Goal: Transaction & Acquisition: Purchase product/service

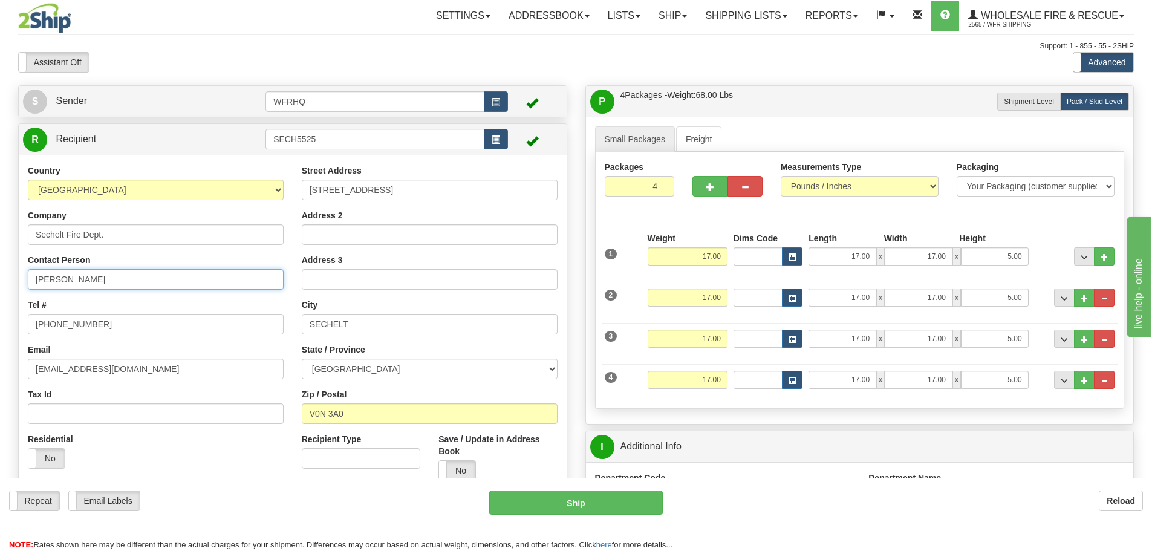
drag, startPoint x: 113, startPoint y: 281, endPoint x: -27, endPoint y: 275, distance: 140.4
click at [0, 275] on html "Training Course Close Toggle navigation Settings Shipping Preferences New Sende…" at bounding box center [576, 275] width 1152 height 551
paste input "Matt Gilroy"
drag, startPoint x: 93, startPoint y: 282, endPoint x: -10, endPoint y: 274, distance: 103.7
click at [0, 274] on html "Training Course Close Toggle navigation Settings Shipping Preferences New Sende…" at bounding box center [576, 275] width 1152 height 551
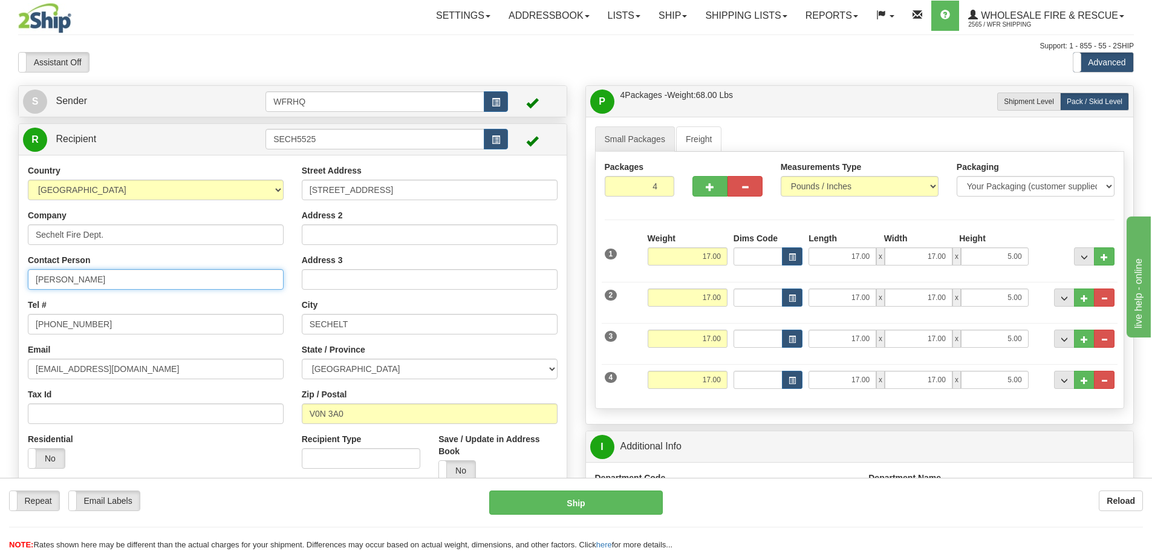
paste input "604-741-3867"
type input "604-741-3867"
drag, startPoint x: 66, startPoint y: 319, endPoint x: 0, endPoint y: 319, distance: 65.9
click at [21, 319] on div "Country AFGHANISTAN ALAND ISLANDS ALBANIA ALGERIA AMERICAN SAMOA ANDORRA ANGOLA…" at bounding box center [156, 320] width 274 height 313
paste input "741-386"
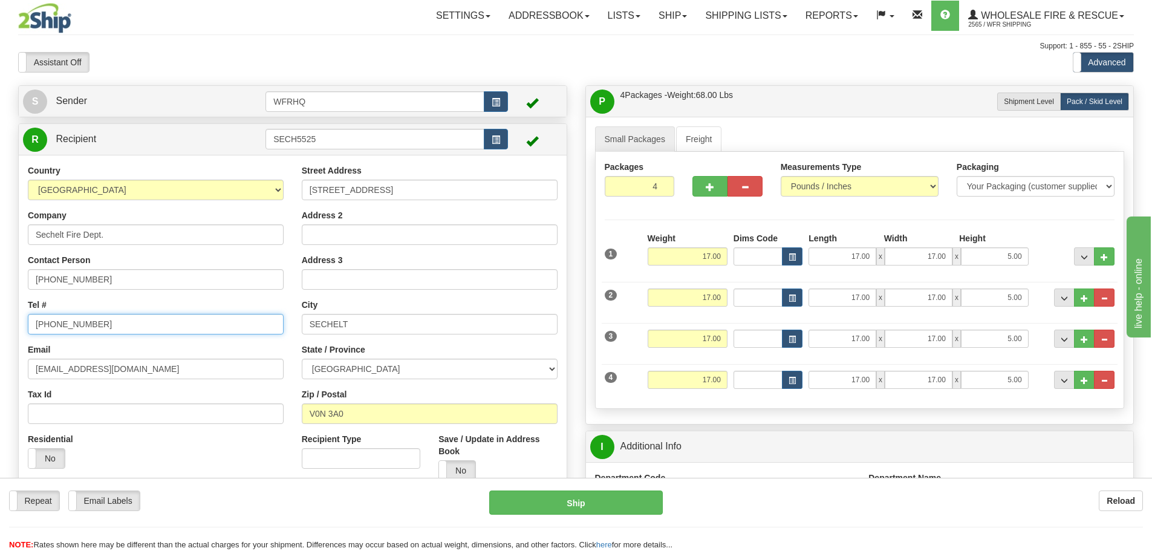
type input "604-741-3867"
drag, startPoint x: 0, startPoint y: 281, endPoint x: -67, endPoint y: 276, distance: 66.7
click at [0, 276] on html "Training Course Close Toggle navigation Settings Shipping Preferences New Sende…" at bounding box center [576, 275] width 1152 height 551
paste input "Matt Gilroy"
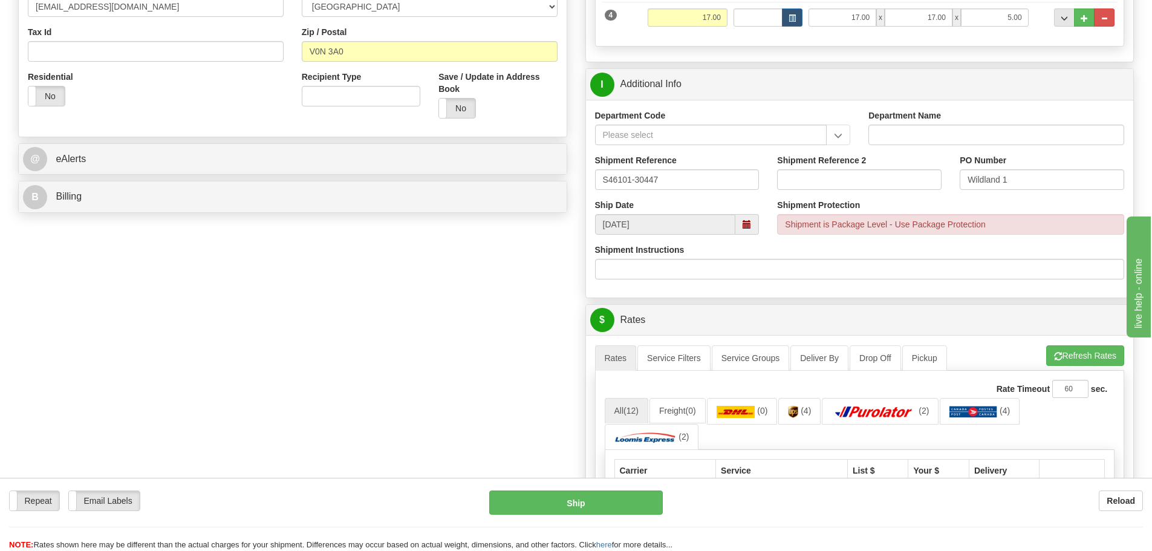
scroll to position [544, 0]
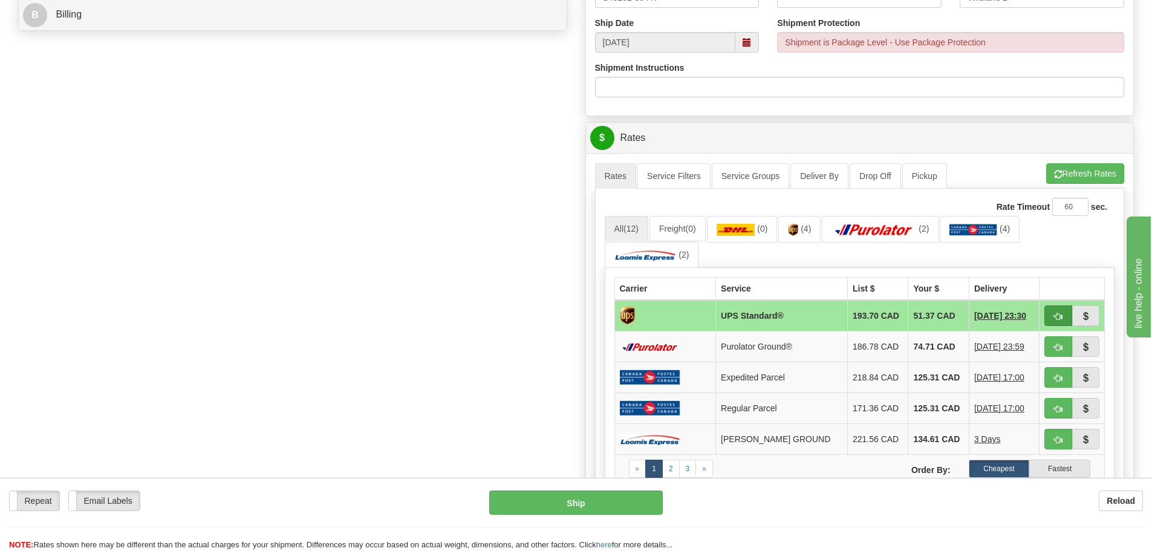
type input "Matt Gilroy"
click at [1050, 314] on button "button" at bounding box center [1058, 315] width 28 height 21
type input "11"
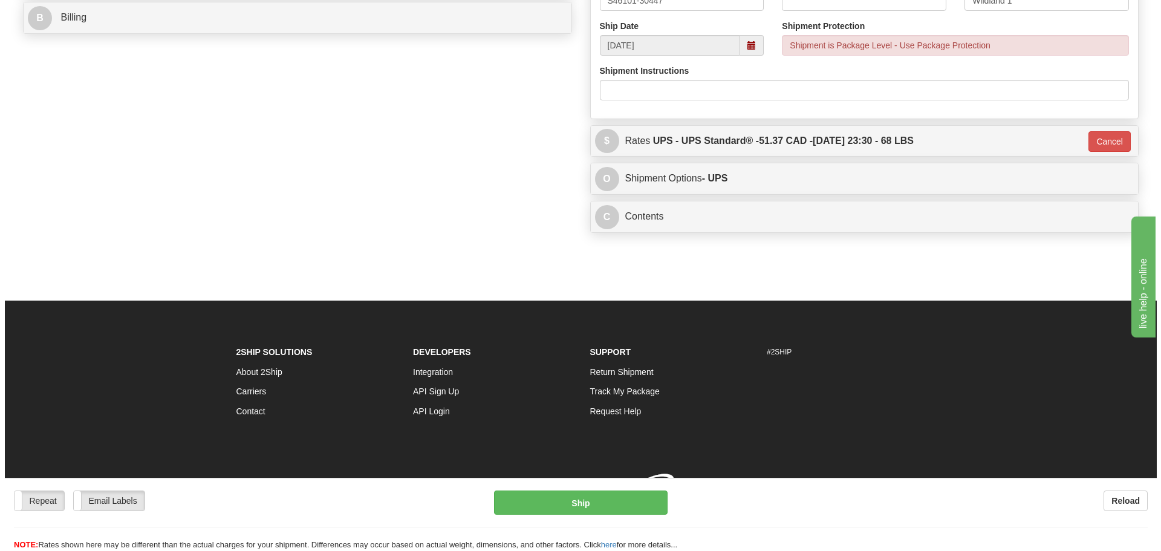
scroll to position [542, 0]
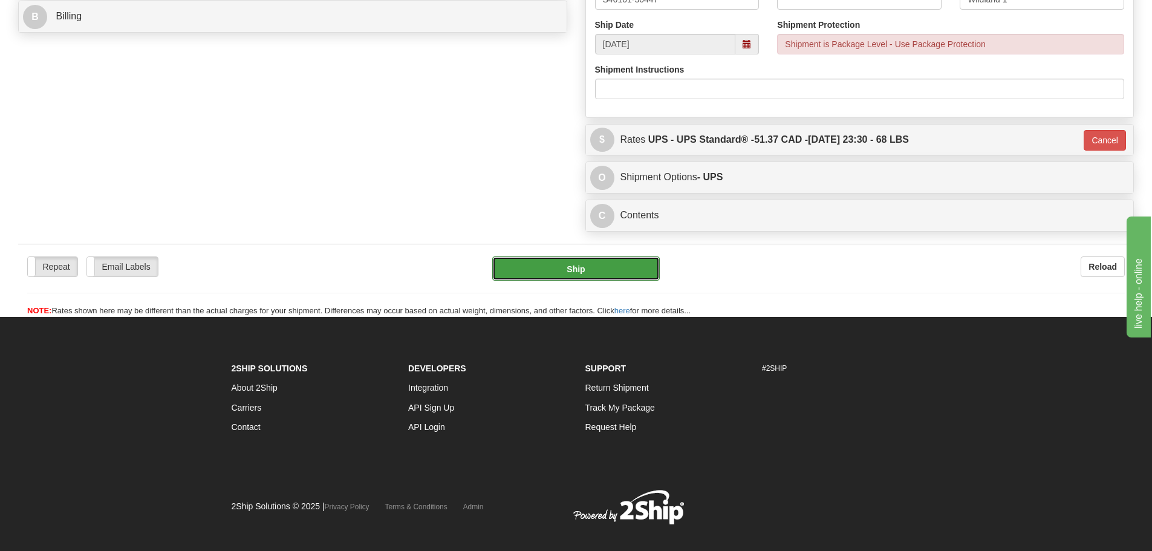
click at [551, 267] on button "Ship" at bounding box center [575, 268] width 167 height 24
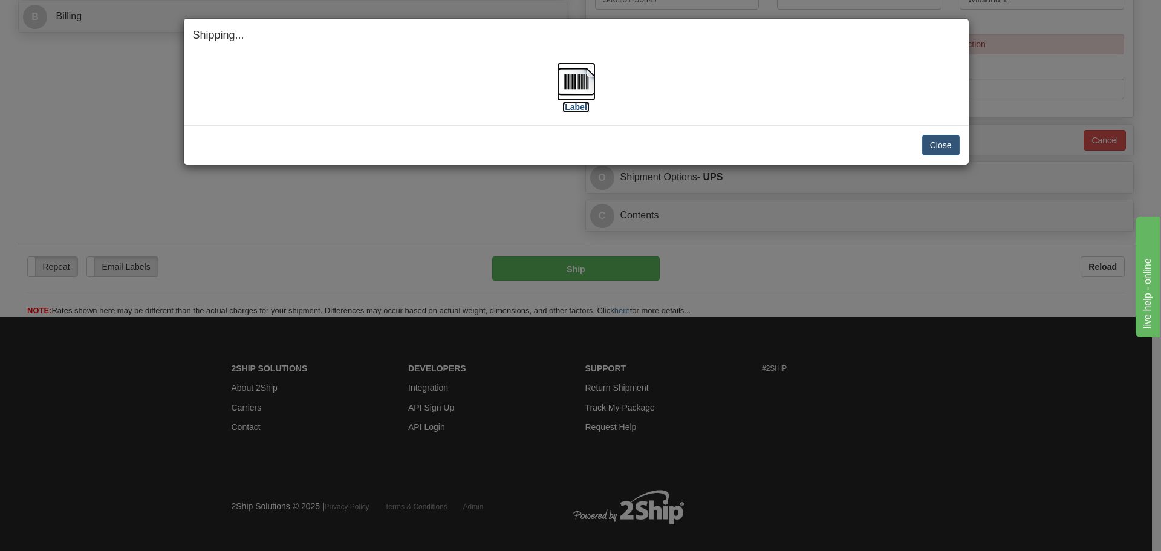
click at [585, 87] on img at bounding box center [576, 81] width 39 height 39
drag, startPoint x: 652, startPoint y: 106, endPoint x: 660, endPoint y: 111, distance: 9.2
click at [652, 106] on div "[Label]" at bounding box center [576, 89] width 767 height 54
click at [940, 146] on button "Close" at bounding box center [940, 145] width 37 height 21
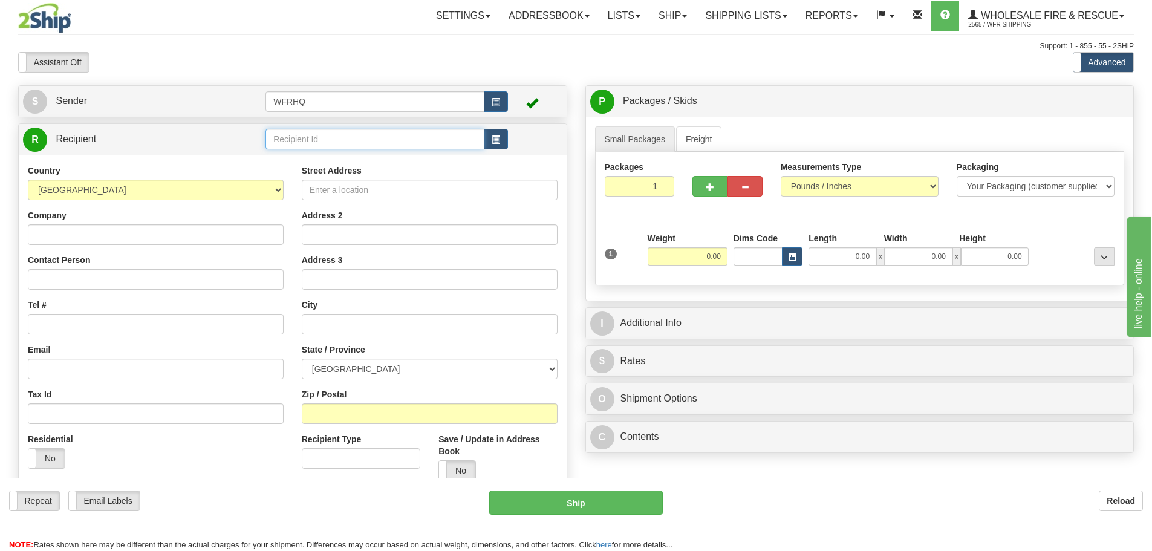
click at [292, 146] on input "text" at bounding box center [374, 139] width 219 height 21
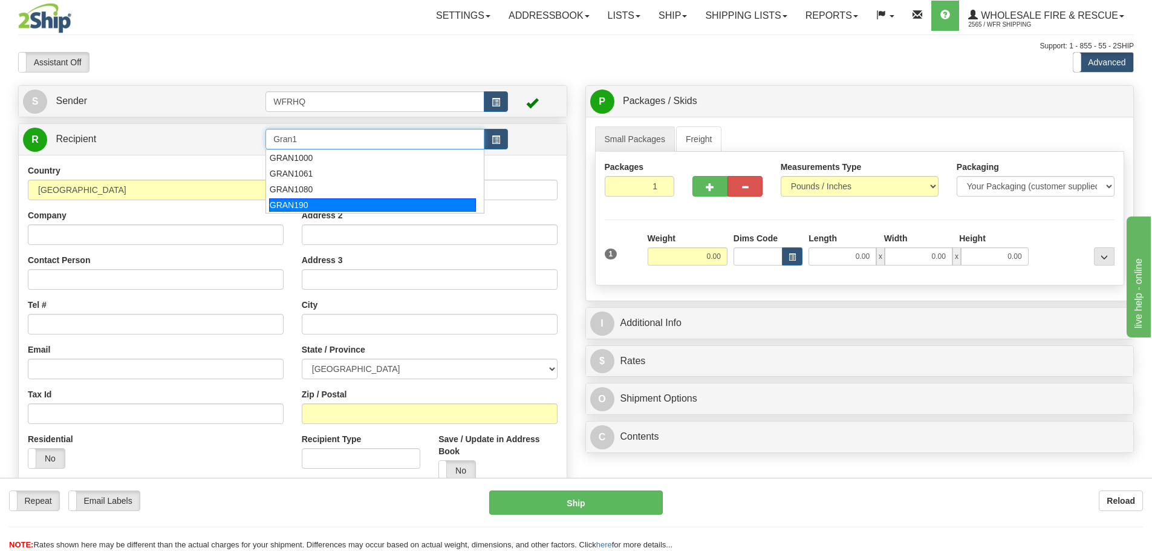
click at [340, 205] on div "GRAN190" at bounding box center [372, 204] width 207 height 13
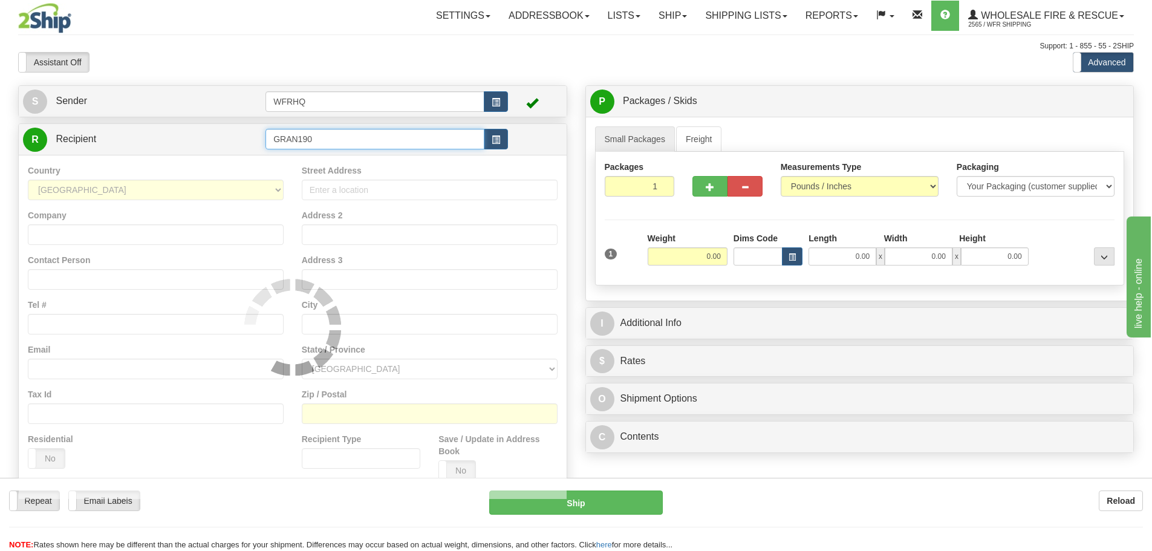
type input "GRAN190"
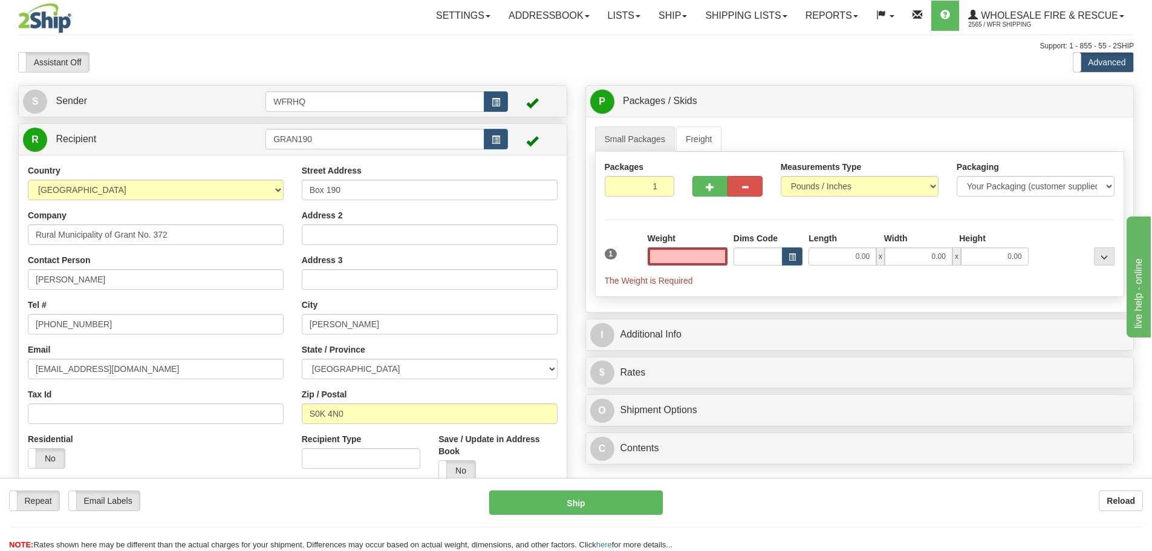
type input "0.00"
drag, startPoint x: 69, startPoint y: 283, endPoint x: -36, endPoint y: 285, distance: 104.6
click at [0, 285] on html "Training Course Close Toggle navigation Settings Shipping Preferences New Sende…" at bounding box center [576, 275] width 1152 height 551
paste input "Aime Bussiere"
type input "Aime Bussiere"
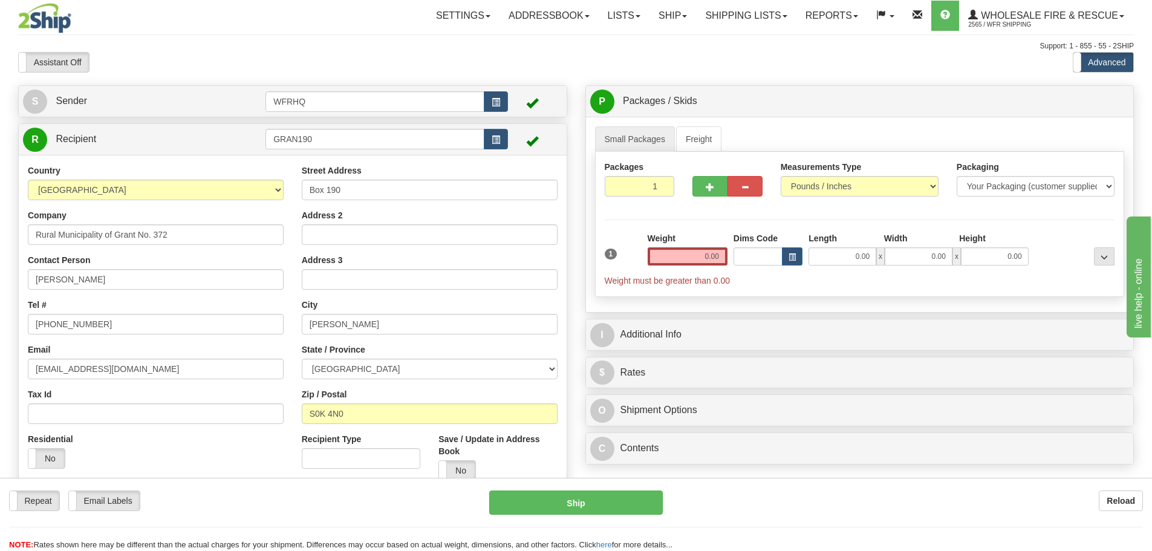
click at [767, 498] on div "Reload" at bounding box center [912, 500] width 462 height 21
click at [687, 258] on input "0.00" at bounding box center [688, 256] width 80 height 18
type input "9.00"
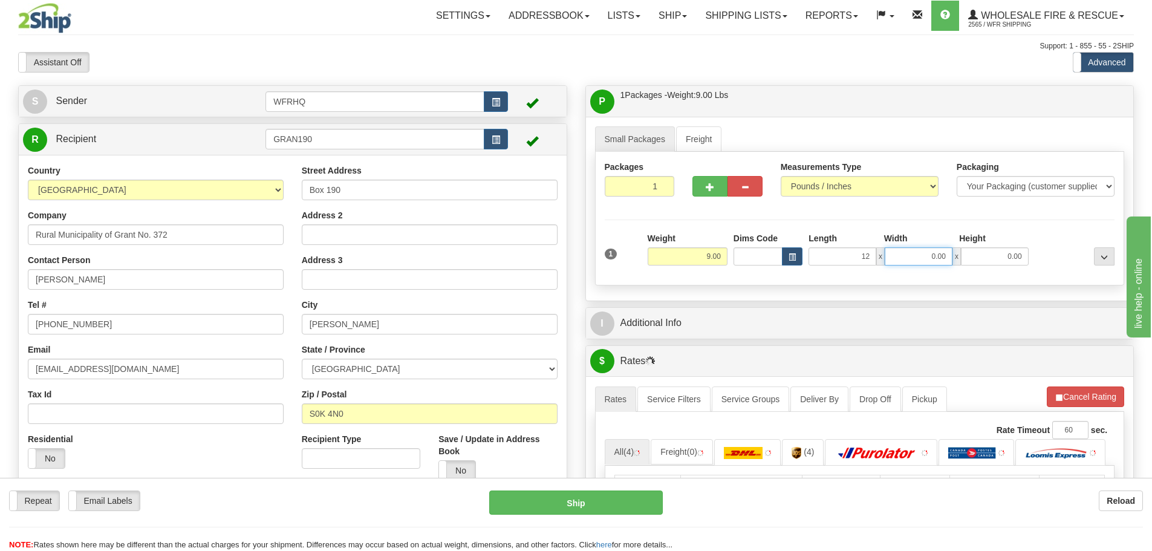
type input "12.00"
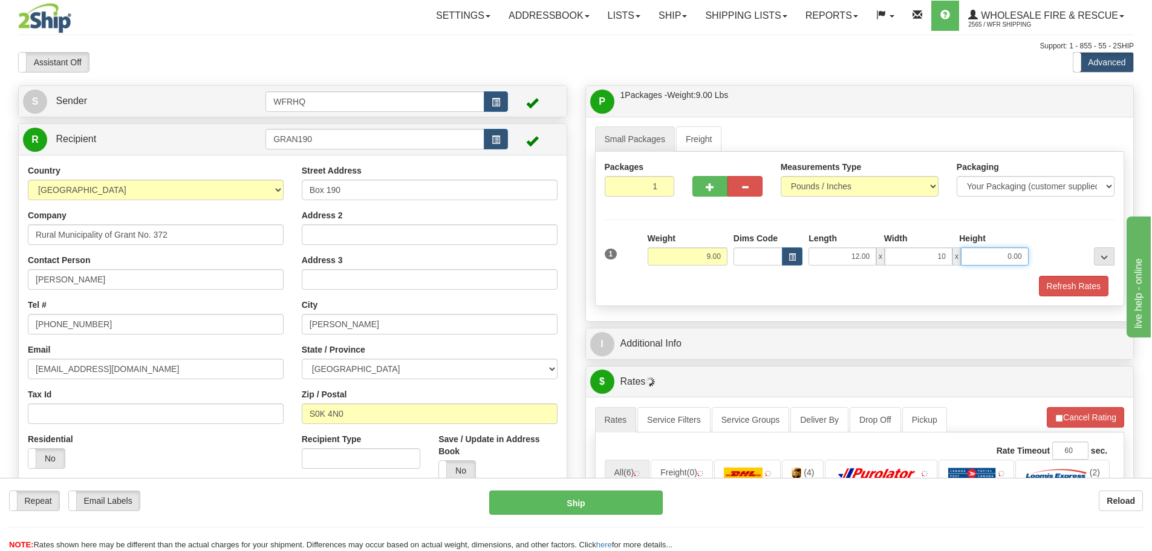
type input "10.00"
click at [1050, 284] on button "Refresh Rates" at bounding box center [1074, 286] width 70 height 21
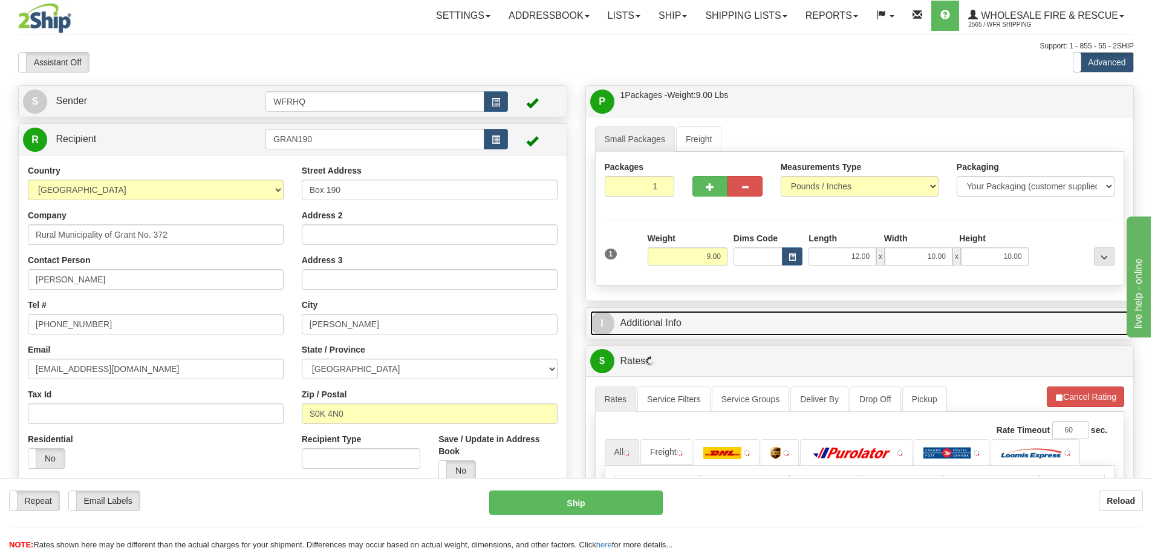
click at [775, 328] on link "I Additional Info" at bounding box center [859, 323] width 539 height 25
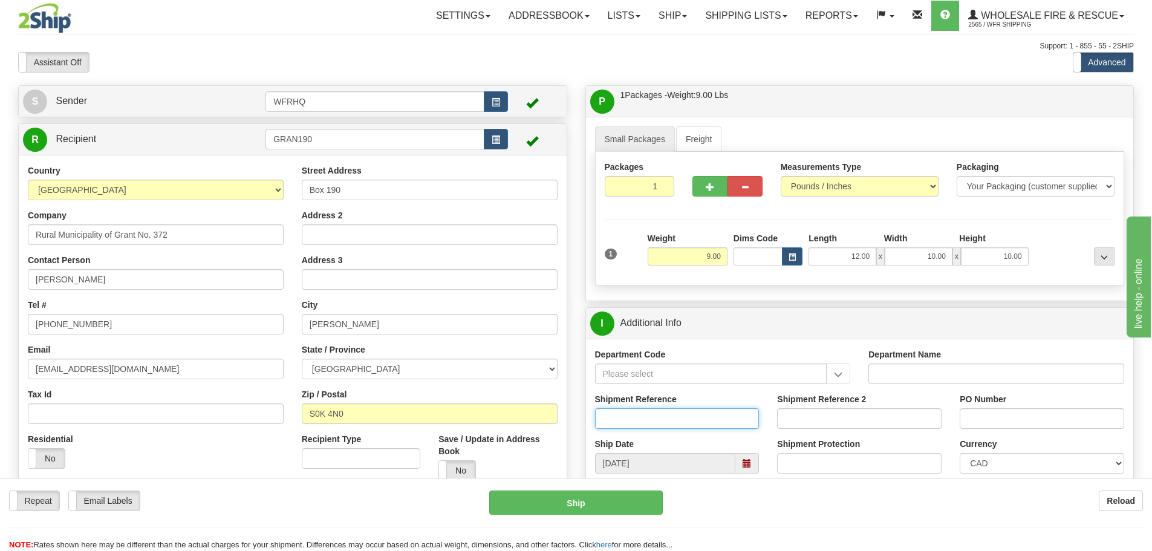
click at [633, 421] on input "Shipment Reference" at bounding box center [677, 418] width 164 height 21
type input "S46059-30442"
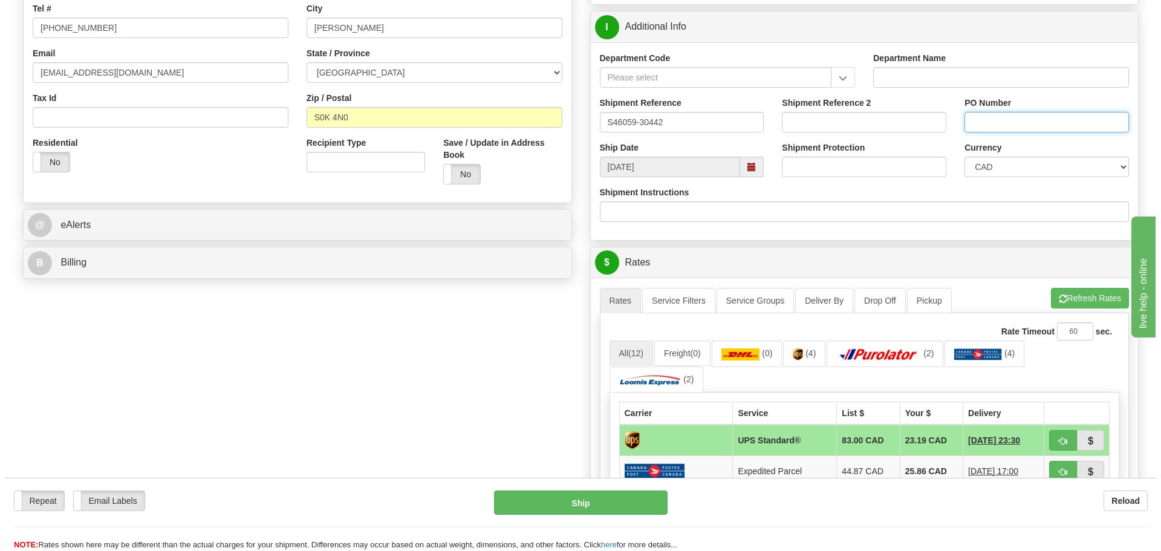
scroll to position [363, 0]
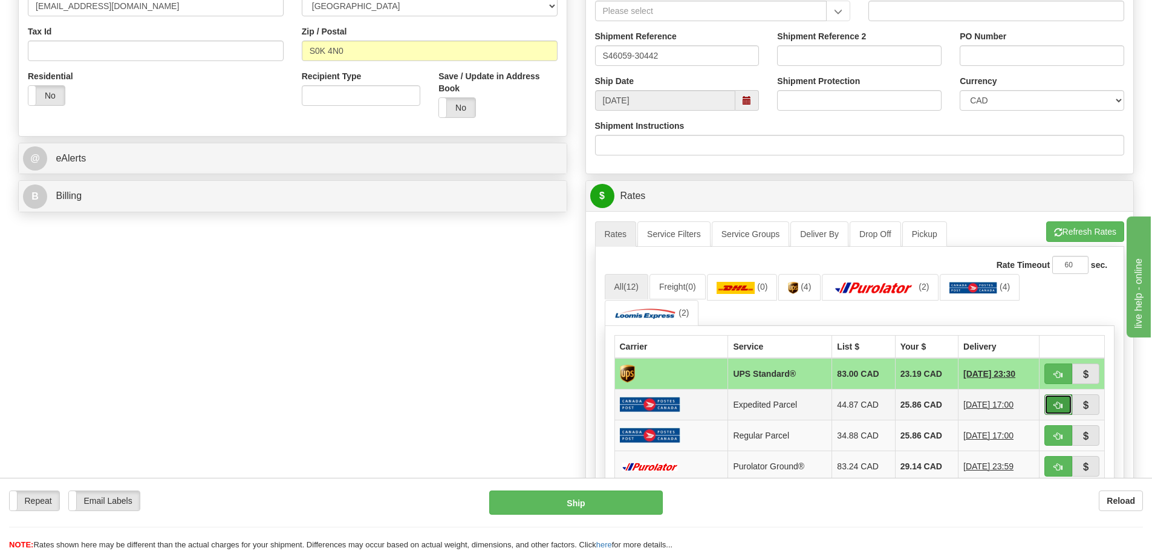
click at [1051, 408] on button "button" at bounding box center [1058, 404] width 28 height 21
type input "DOM.EP"
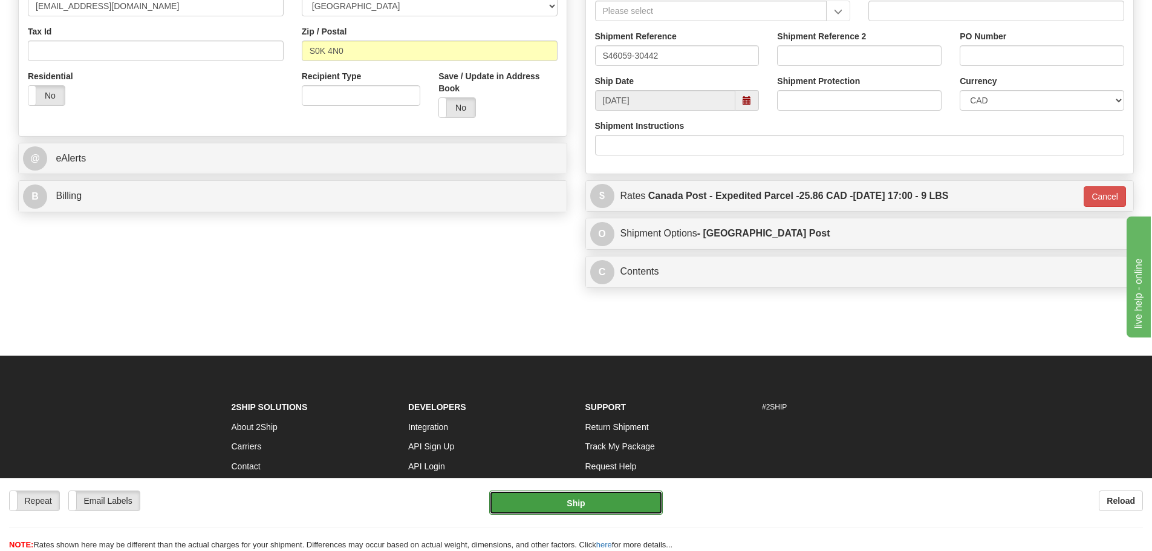
click at [613, 509] on button "Ship" at bounding box center [576, 502] width 174 height 24
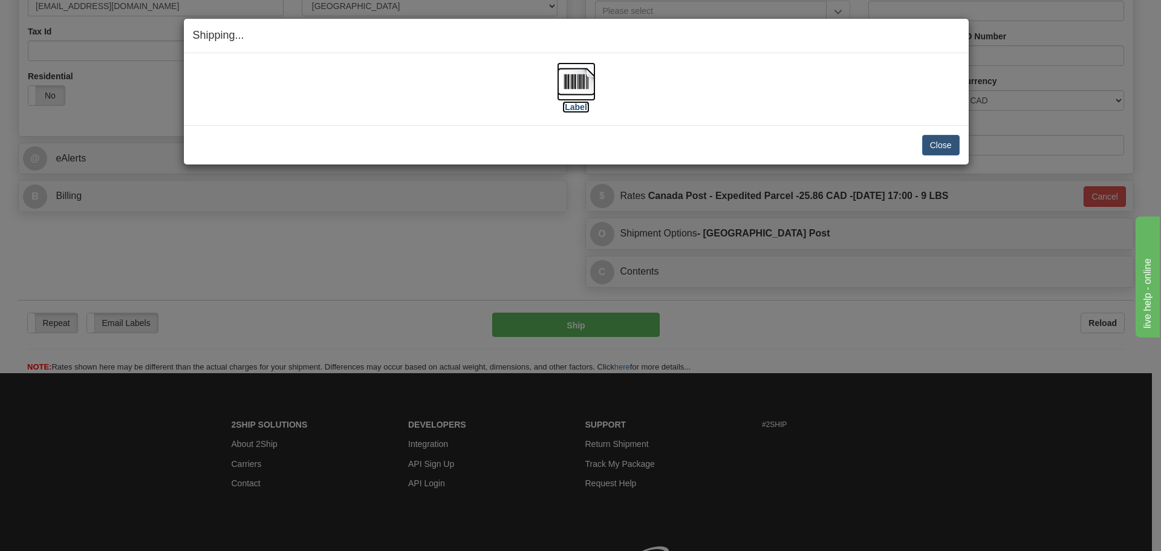
click at [574, 92] on img at bounding box center [576, 81] width 39 height 39
click at [507, 131] on div "Close Cancel Cancel Shipment and Quit Pickup Quit Pickup ONLY" at bounding box center [576, 144] width 785 height 39
click at [933, 145] on button "Close" at bounding box center [940, 145] width 37 height 21
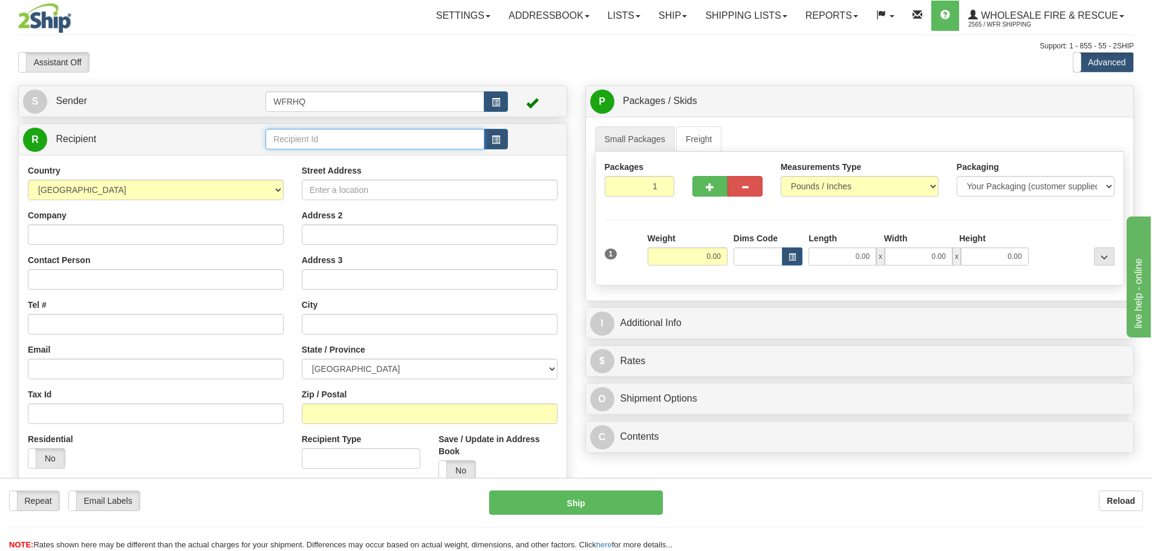
click at [294, 140] on input "text" at bounding box center [374, 139] width 219 height 21
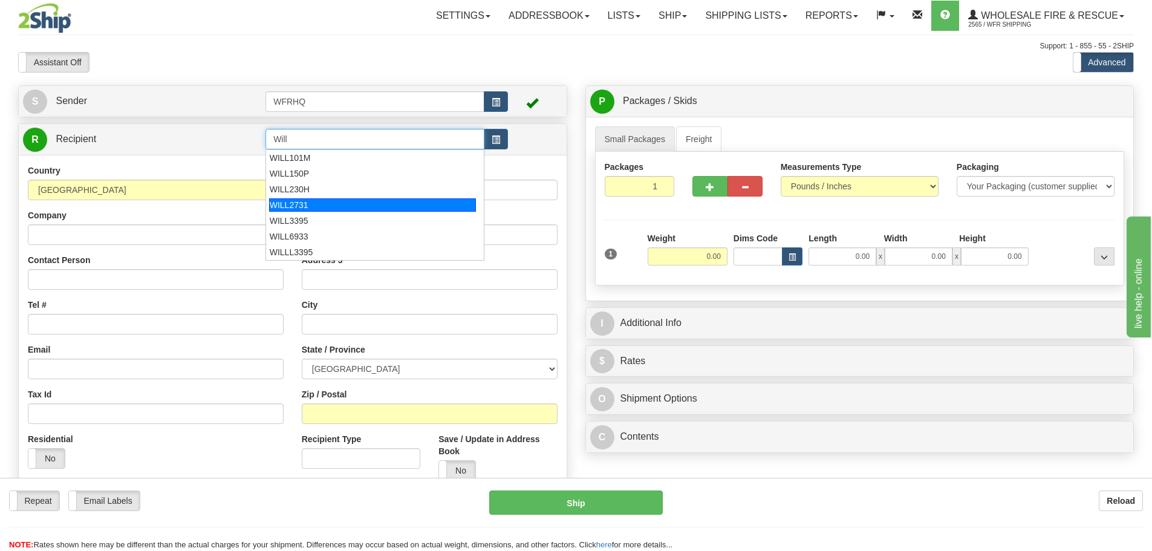
click at [311, 204] on div "WILL2731" at bounding box center [372, 204] width 207 height 13
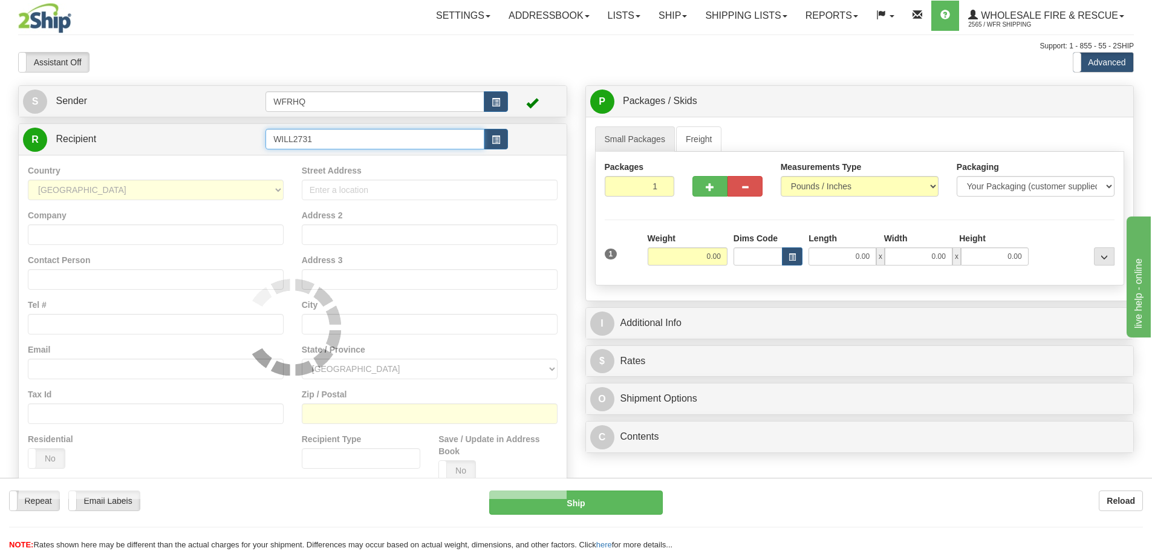
type input "WILL2731"
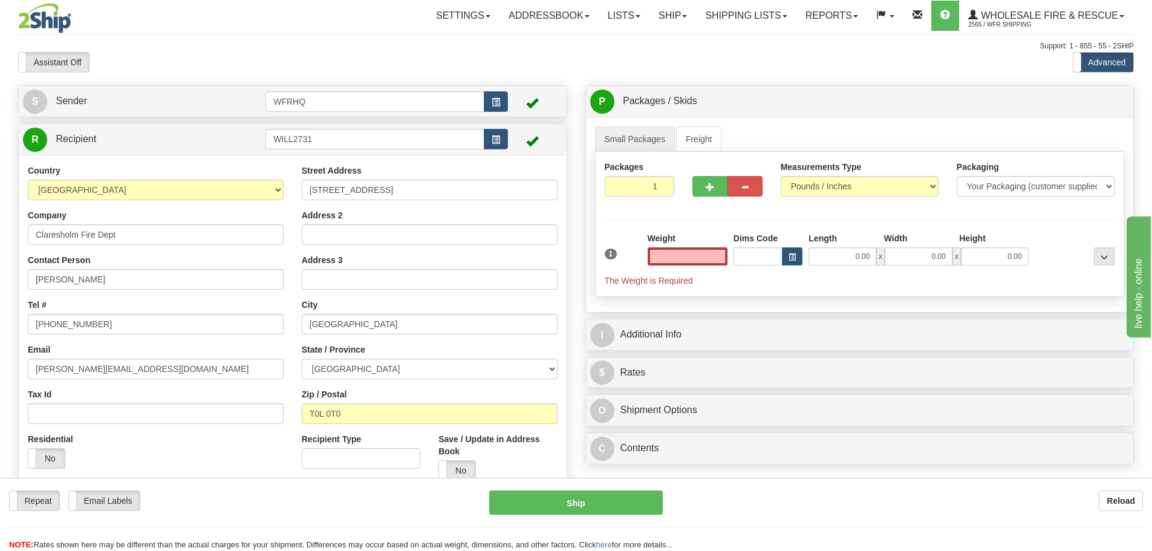
type input "0.00"
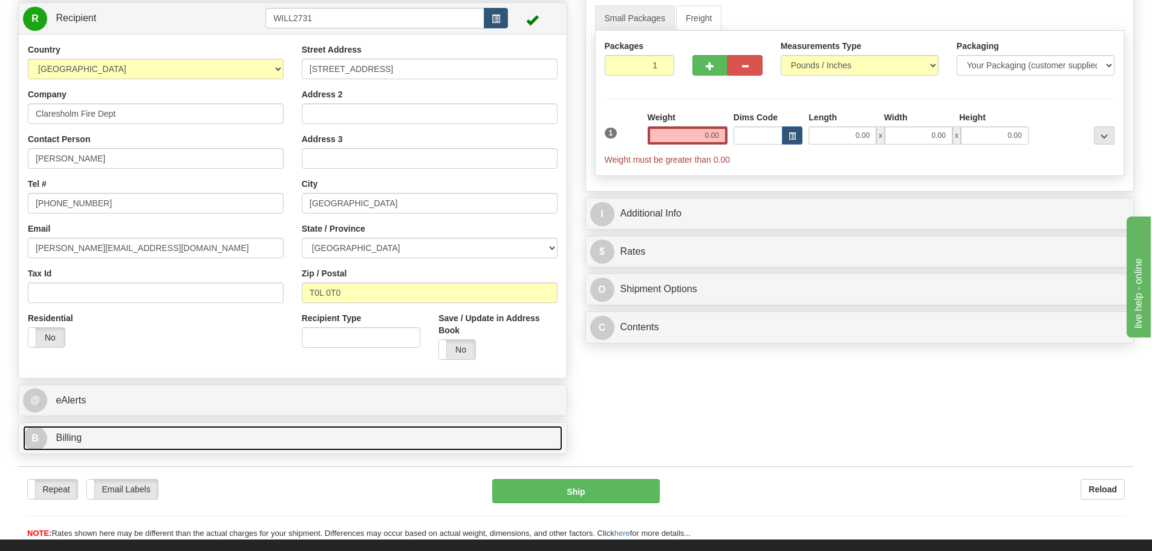
click at [102, 440] on link "B Billing" at bounding box center [292, 438] width 539 height 25
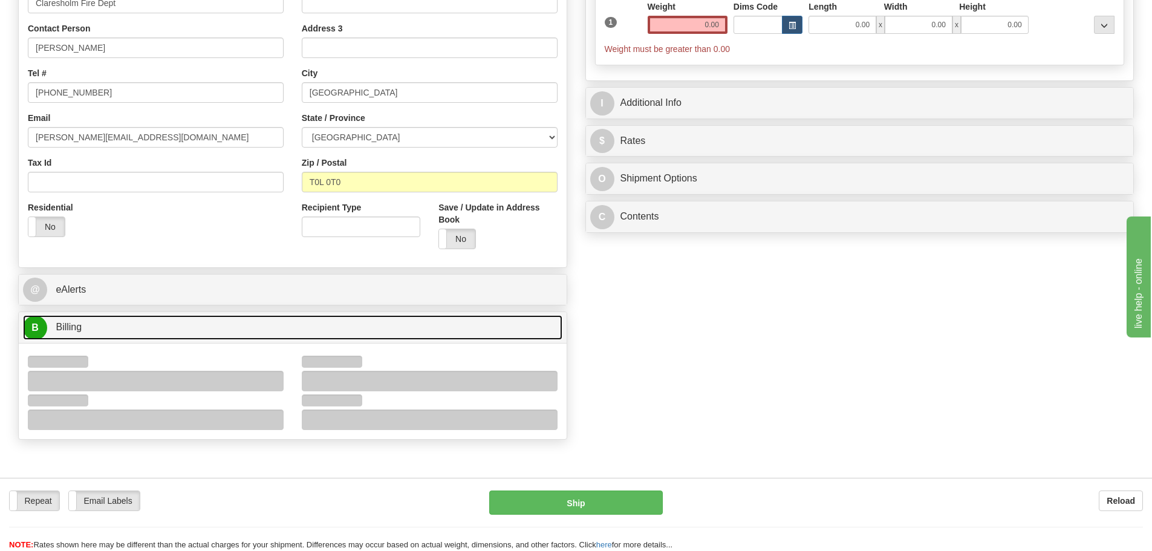
scroll to position [242, 0]
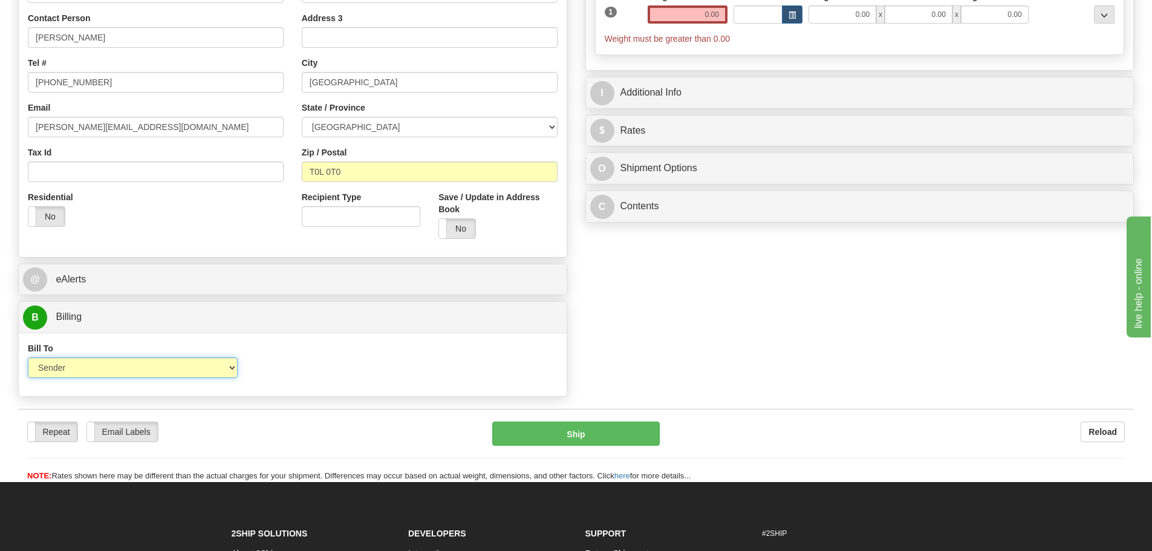
click at [98, 369] on select "Sender Recipient Third Party Collect" at bounding box center [133, 367] width 210 height 21
select select "2"
click at [28, 357] on select "Sender Recipient Third Party Collect" at bounding box center [133, 367] width 210 height 21
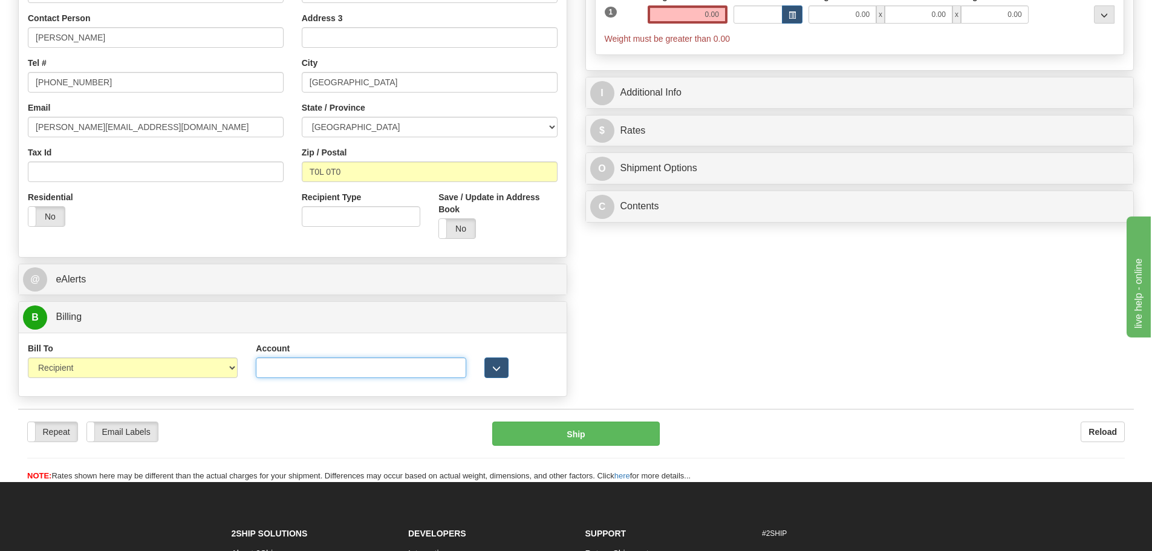
click at [284, 366] on input "Account" at bounding box center [361, 367] width 210 height 21
type input "3519988"
click at [837, 283] on div "S Sender WFRHQ" at bounding box center [576, 122] width 1134 height 559
click at [715, 15] on input "0.00" at bounding box center [688, 14] width 80 height 18
type input "2.00"
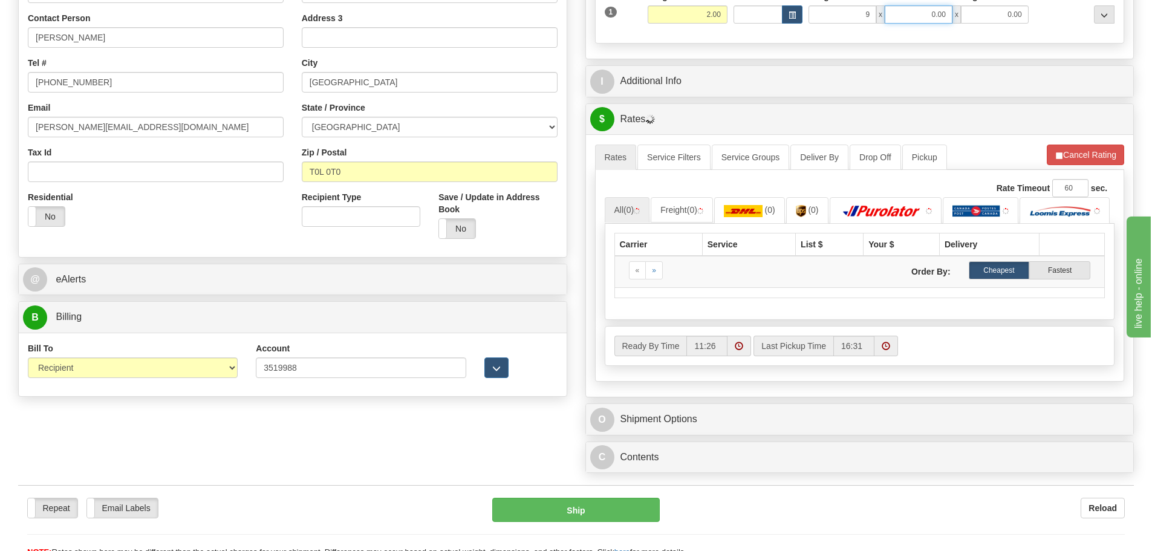
type input "9.00"
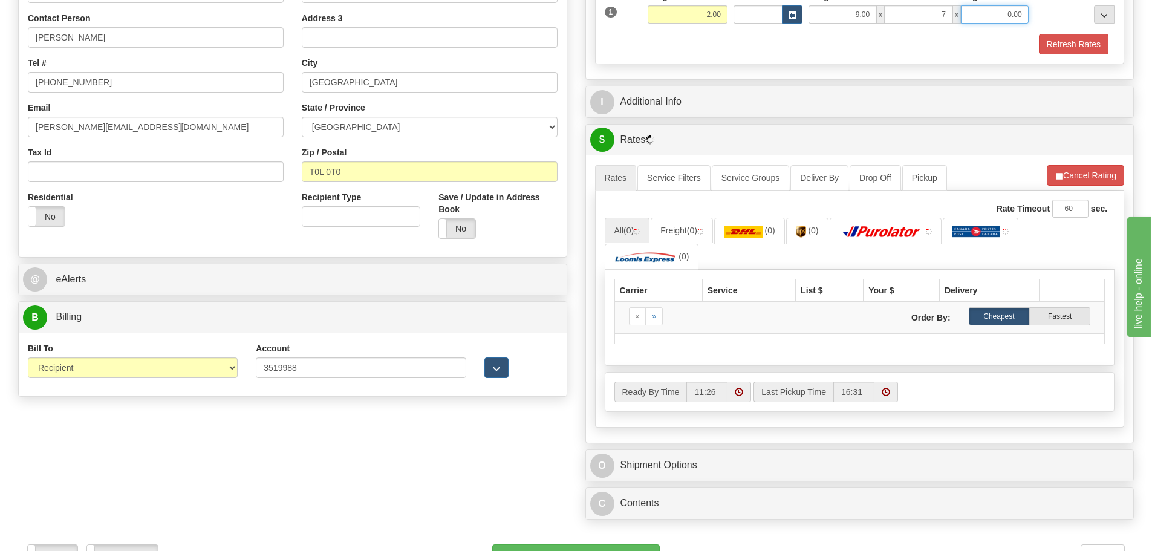
type input "7.00"
type input "6.00"
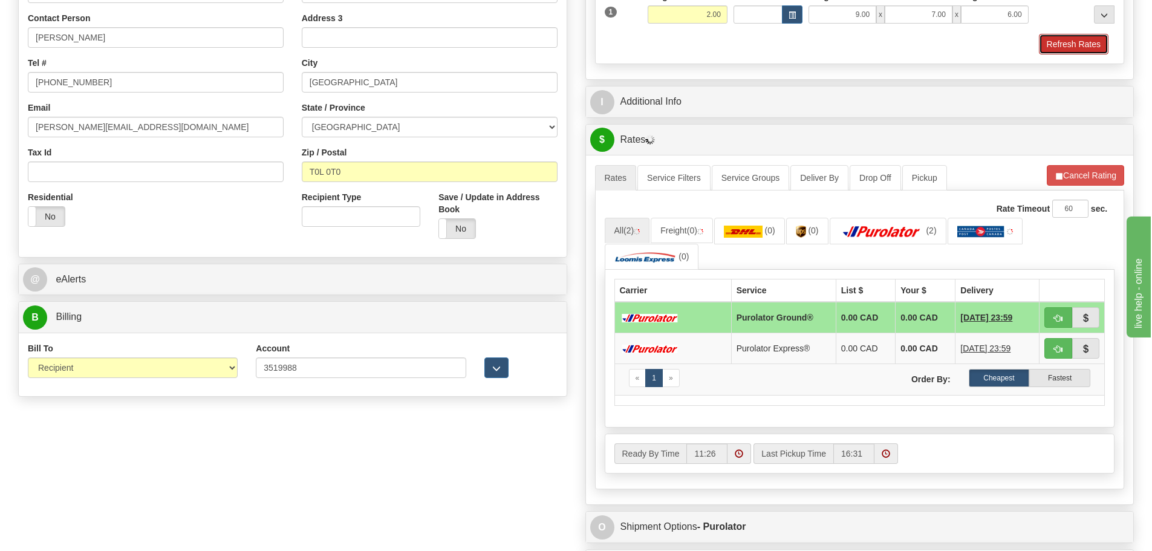
click at [1081, 41] on button "Refresh Rates" at bounding box center [1074, 44] width 70 height 21
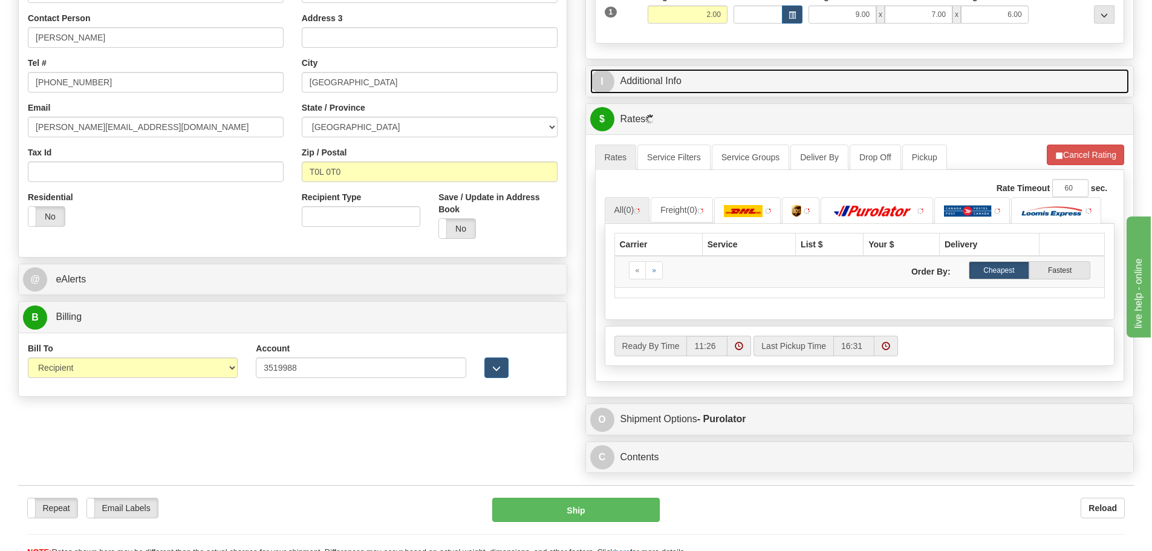
click at [739, 83] on link "I Additional Info" at bounding box center [859, 81] width 539 height 25
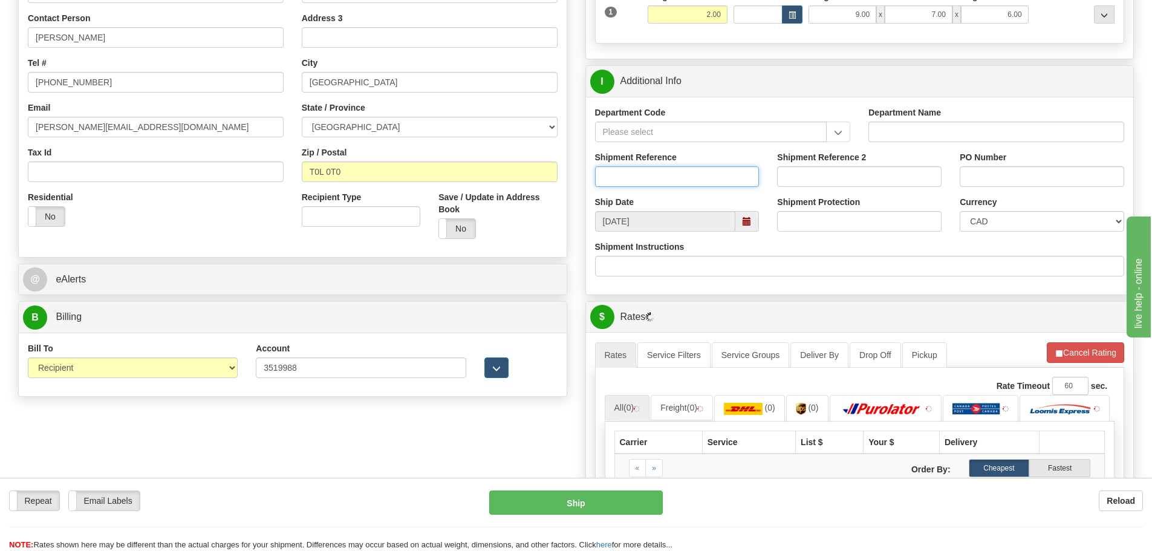
click at [626, 183] on input "Shipment Reference" at bounding box center [677, 176] width 164 height 21
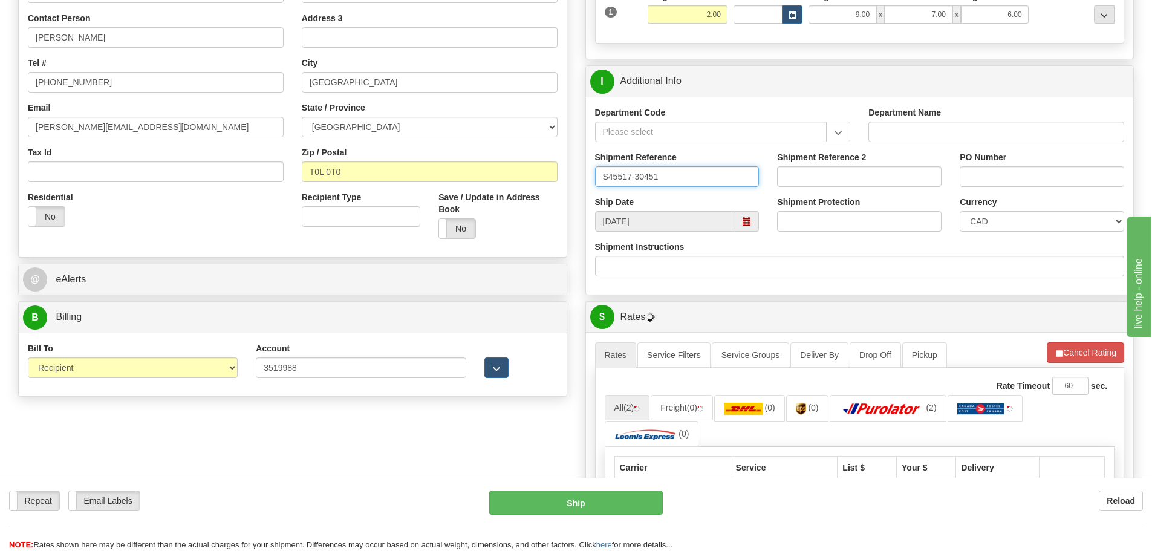
type input "S45517-30451"
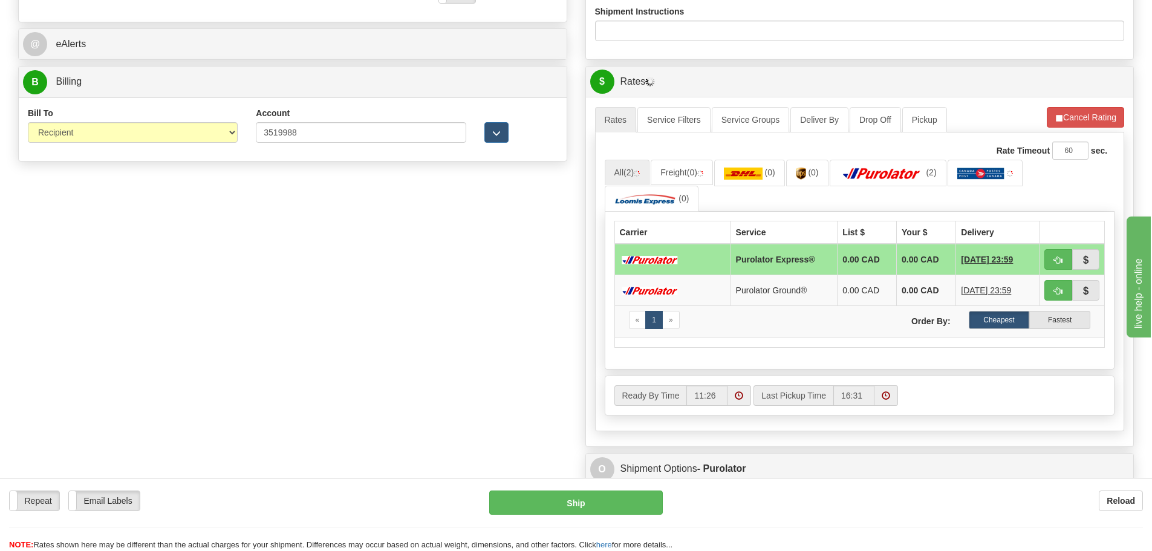
scroll to position [484, 0]
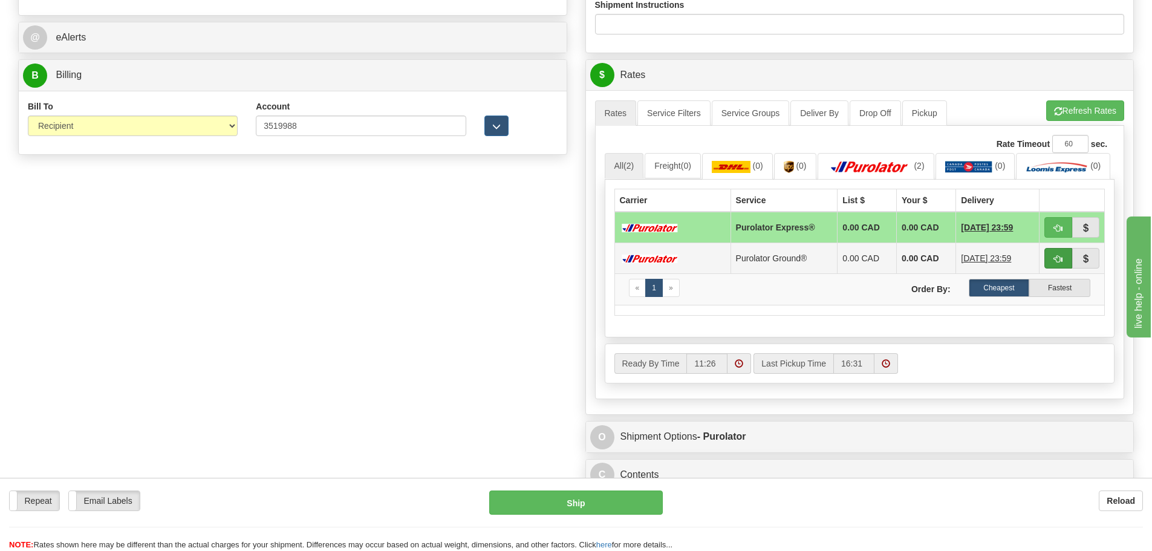
type input "25-14-005"
click at [1061, 263] on span "button" at bounding box center [1058, 259] width 8 height 8
type input "260"
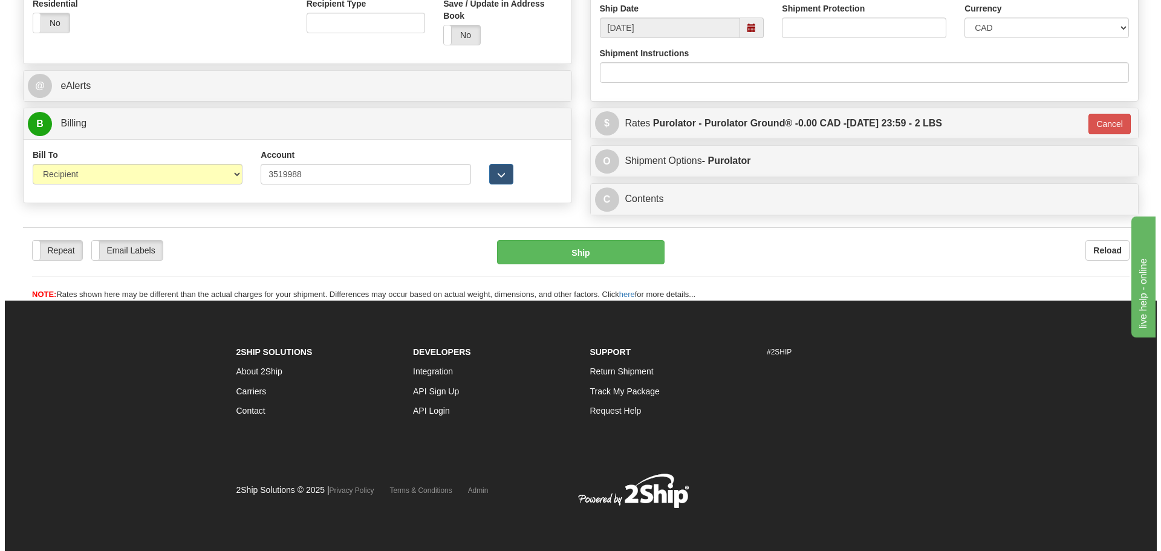
scroll to position [435, 0]
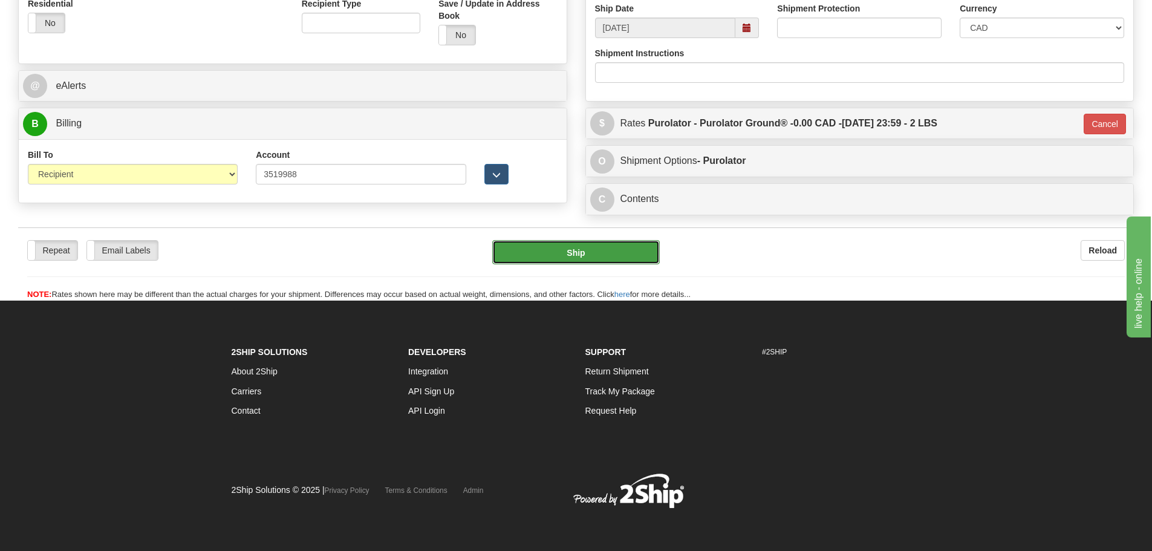
click at [585, 249] on button "Ship" at bounding box center [575, 252] width 167 height 24
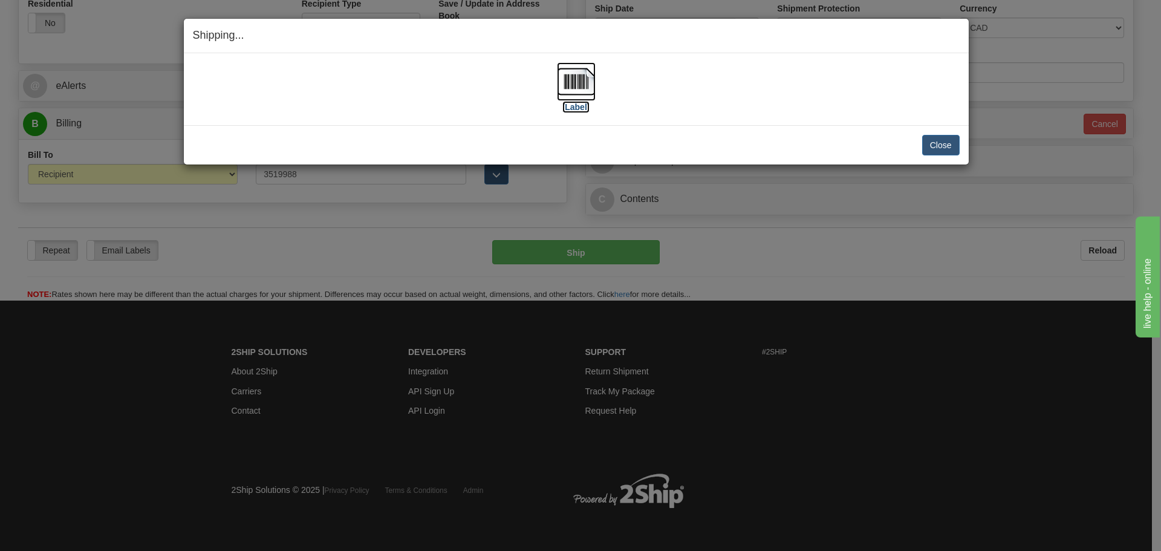
click at [579, 88] on img at bounding box center [576, 81] width 39 height 39
click at [930, 137] on button "Close" at bounding box center [940, 145] width 37 height 21
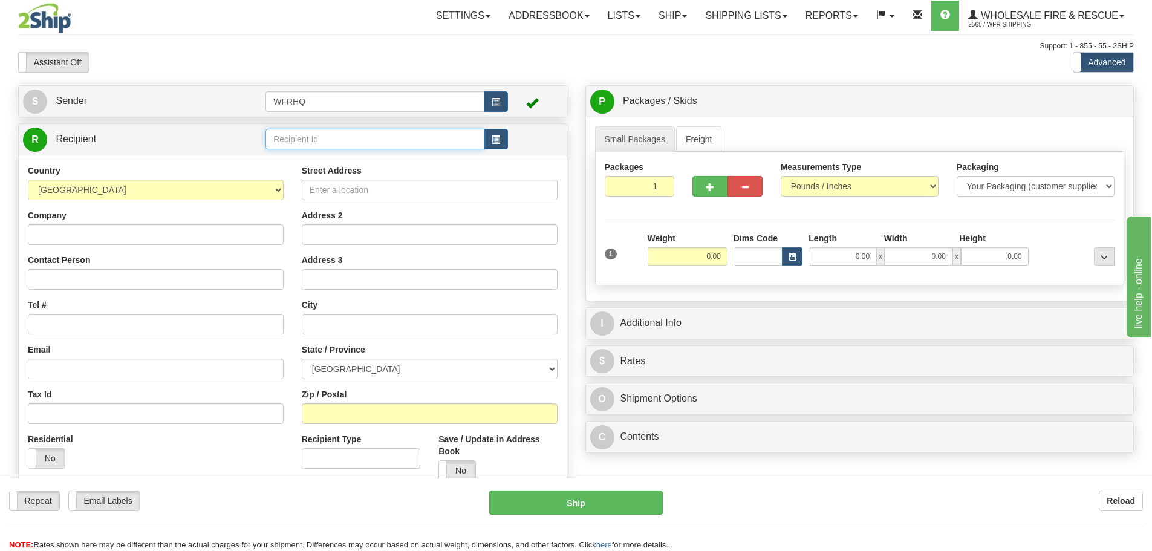
click at [395, 139] on input "text" at bounding box center [374, 139] width 219 height 21
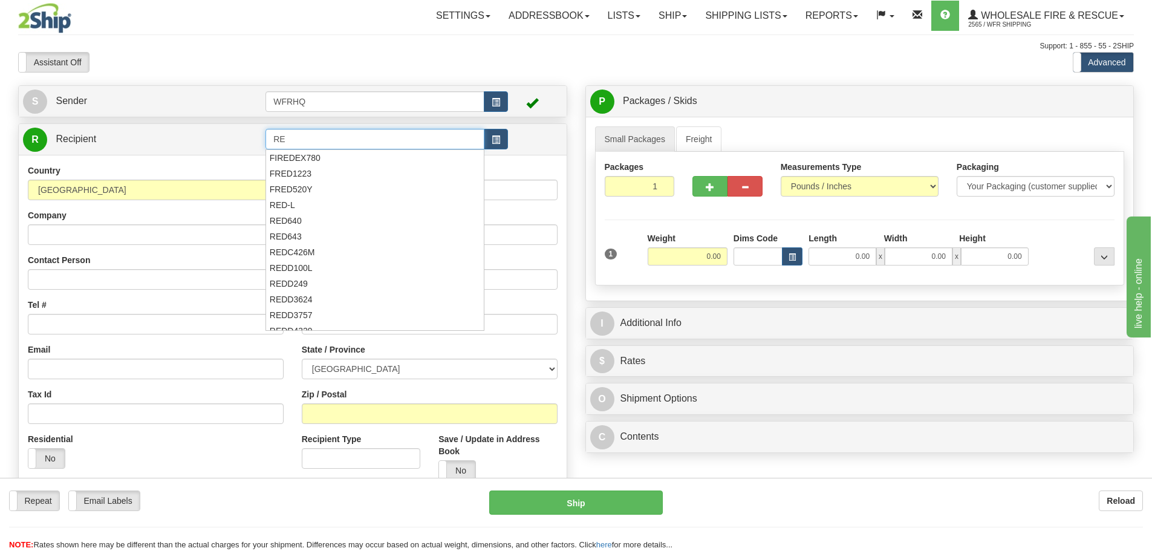
type input "R"
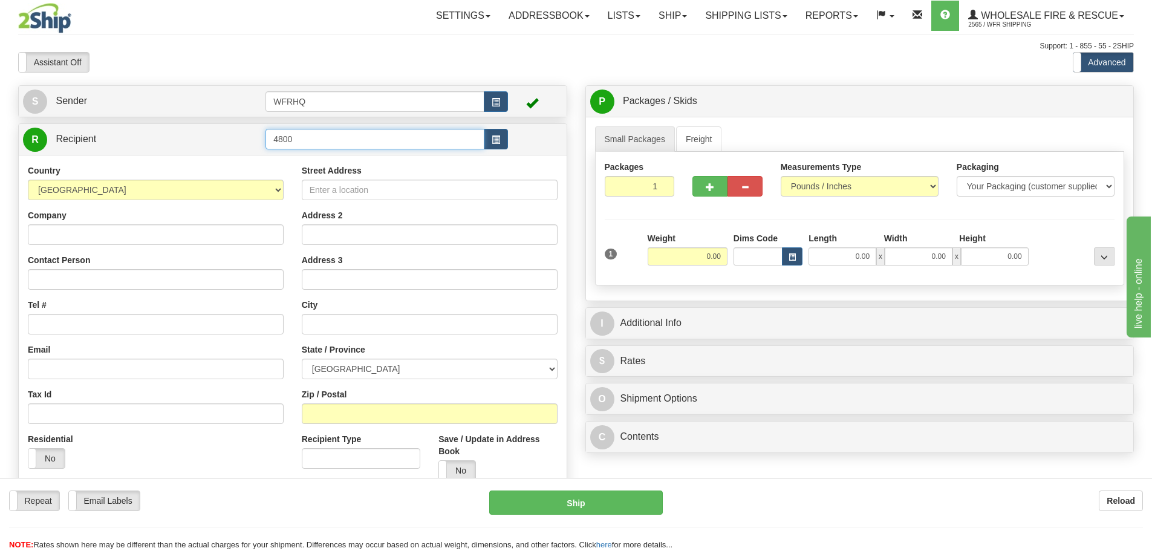
drag, startPoint x: 218, startPoint y: 148, endPoint x: 177, endPoint y: 149, distance: 41.1
click at [181, 149] on tr "R Recipient 4800" at bounding box center [292, 139] width 539 height 25
type input "REDL4800"
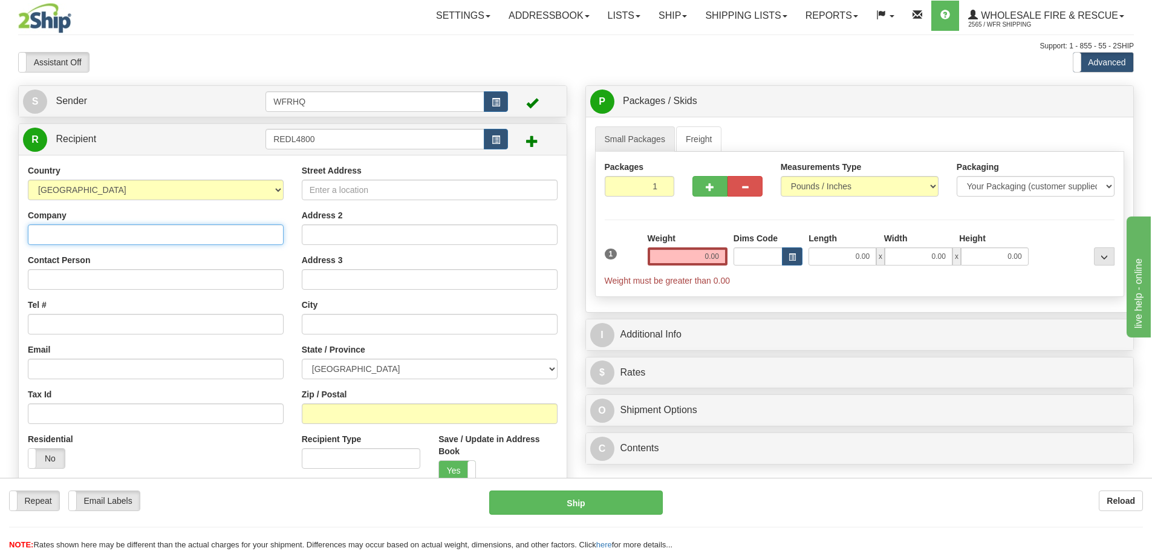
click at [145, 238] on input "Company" at bounding box center [156, 234] width 256 height 21
click at [73, 238] on input "Company" at bounding box center [156, 234] width 256 height 21
paste input "Red-L Distributors Ltd"
type input "Red-L Distributors Ltd"
click at [328, 190] on input "Street Address" at bounding box center [430, 190] width 256 height 21
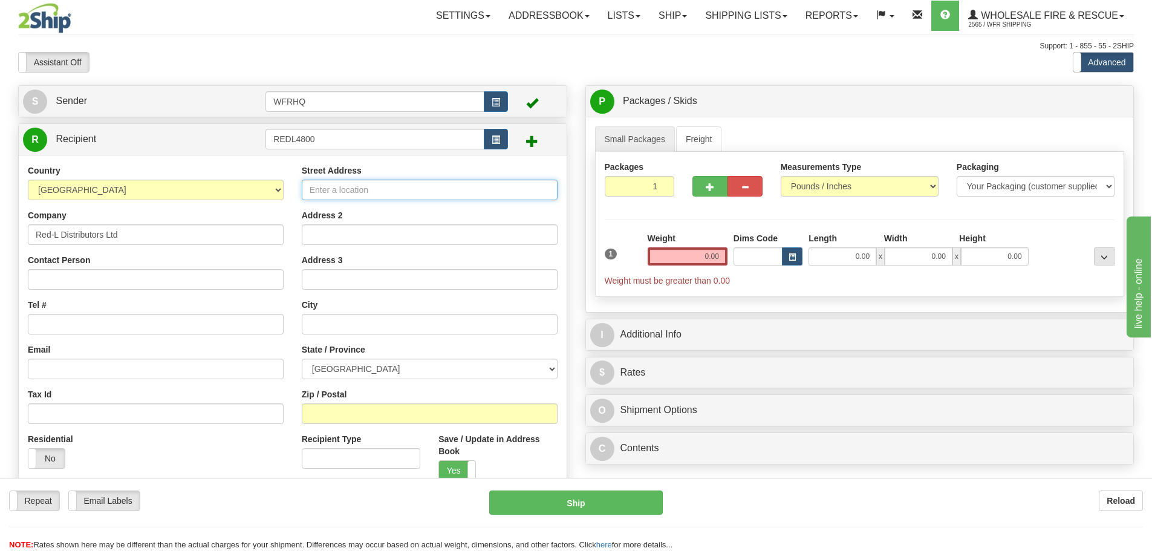
paste input "4800 - 52 Street SE"
type input "4800 - 52 Street SE"
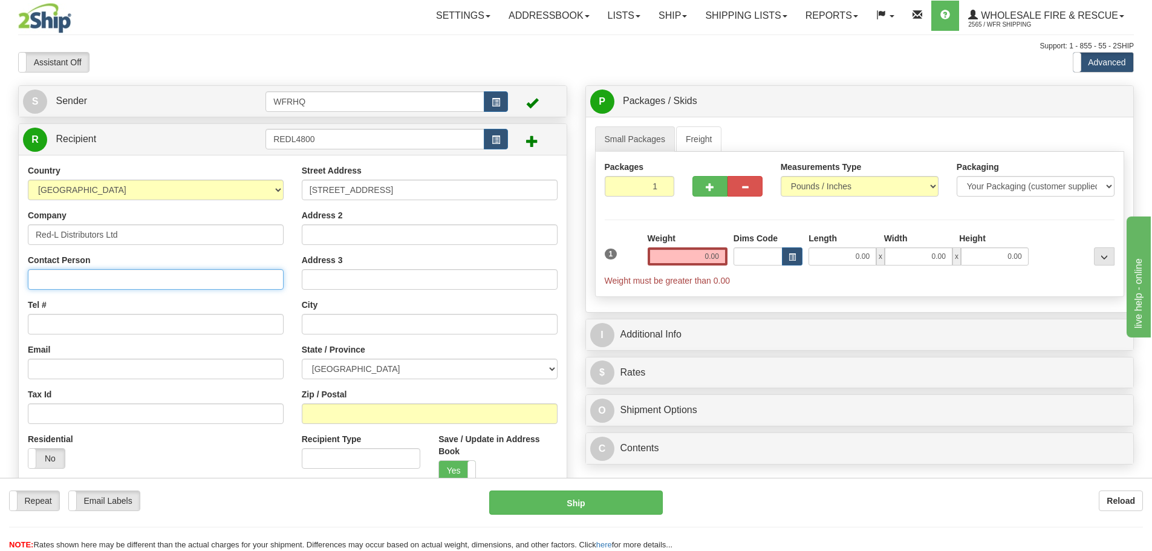
click at [71, 284] on input "Contact Person" at bounding box center [156, 279] width 256 height 21
paste input "Juan Estrada"
type input "Juan Estrada"
click at [105, 325] on input "Tel #" at bounding box center [156, 324] width 256 height 21
paste input "403-346-4673"
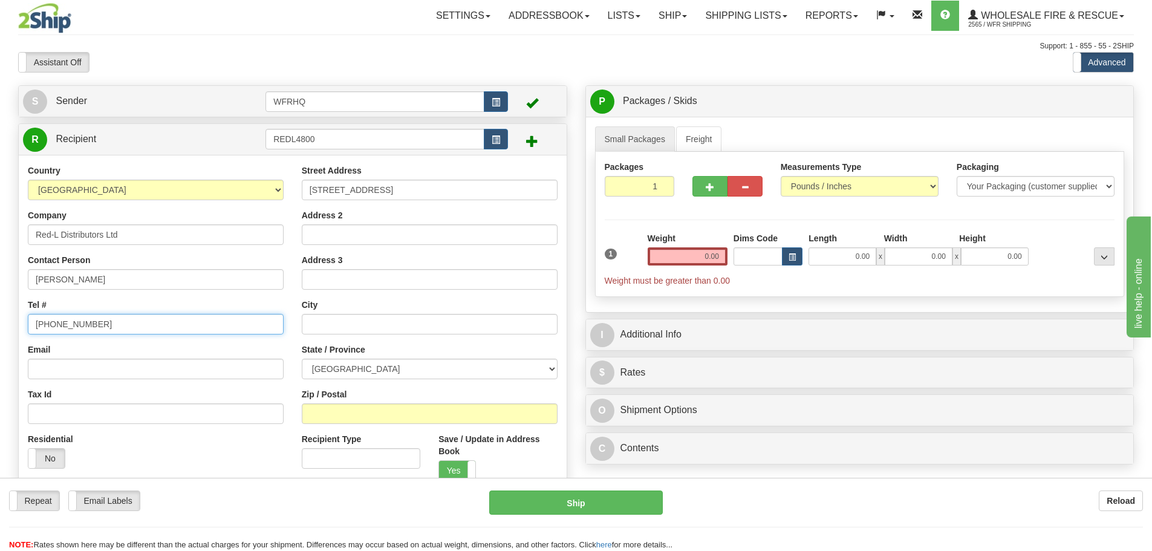
type input "403-346-4673"
click at [333, 408] on input "Zip / Postal" at bounding box center [430, 413] width 256 height 21
type input "T2B3E2"
type input "CALGARY"
click at [677, 261] on input "0.00" at bounding box center [688, 256] width 80 height 18
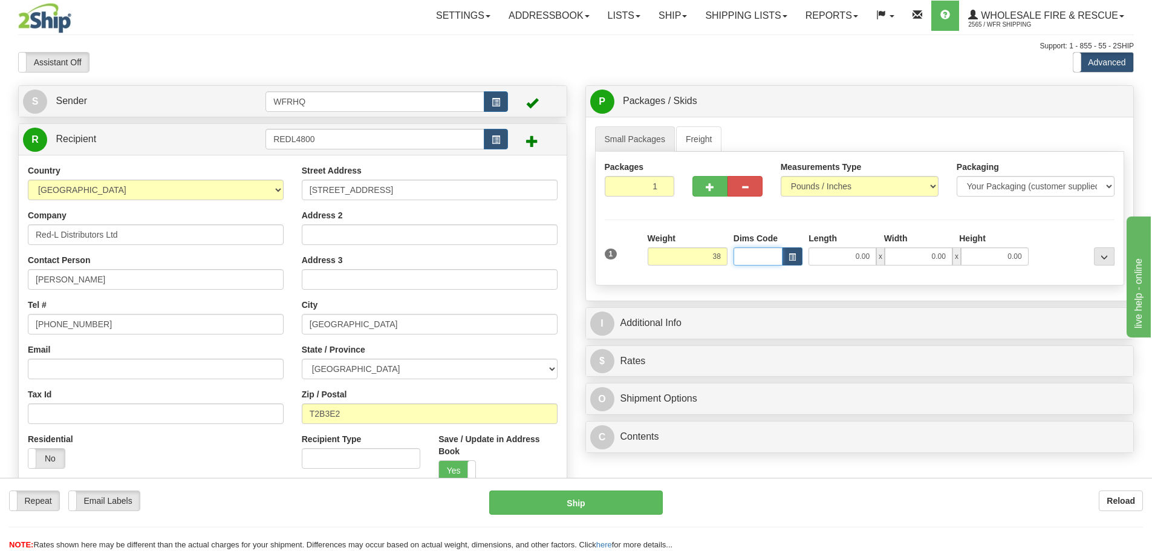
type input "38.00"
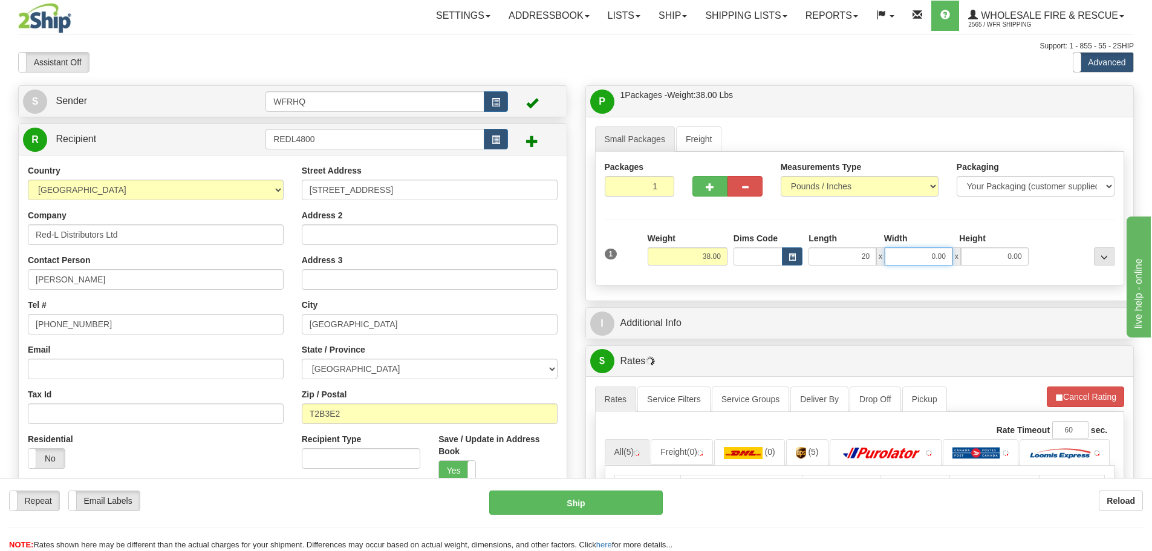
type input "20.00"
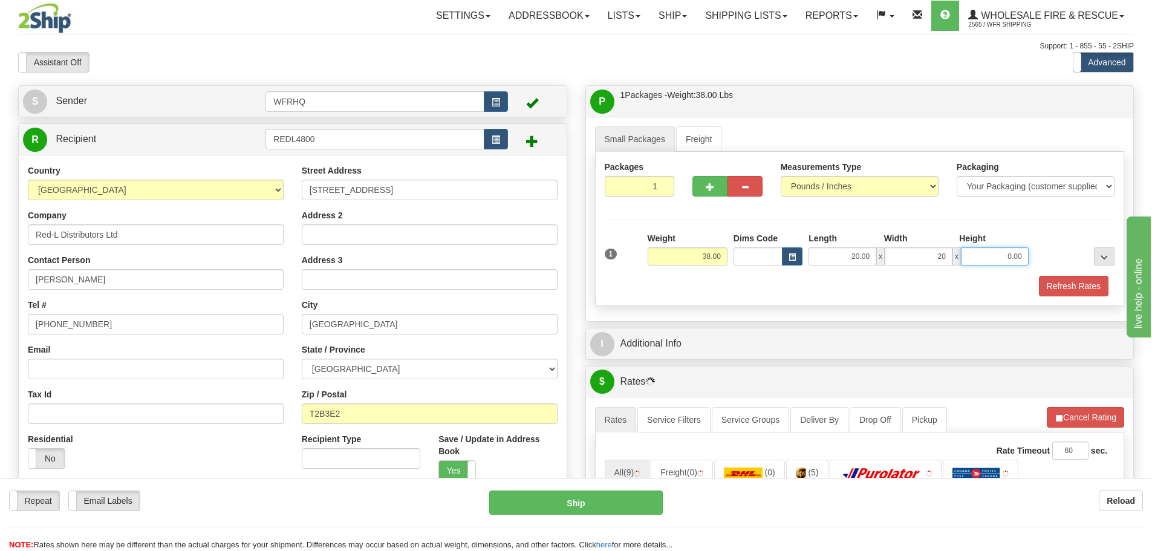
type input "20.00"
type input "12.00"
drag, startPoint x: 721, startPoint y: 177, endPoint x: 712, endPoint y: 184, distance: 12.1
click at [712, 184] on button "button" at bounding box center [709, 186] width 35 height 21
radio input "true"
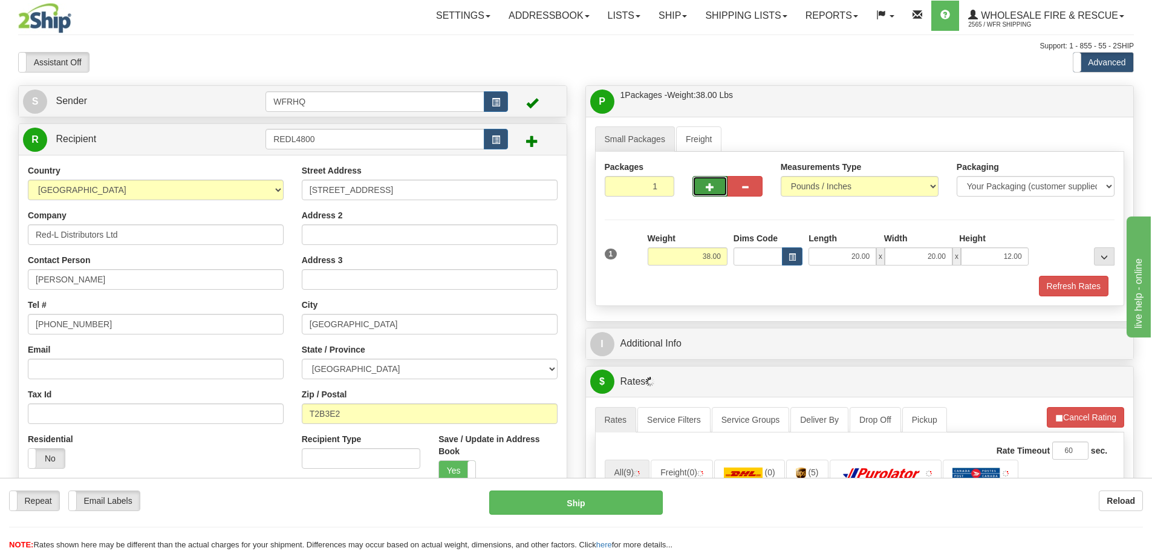
type input "2"
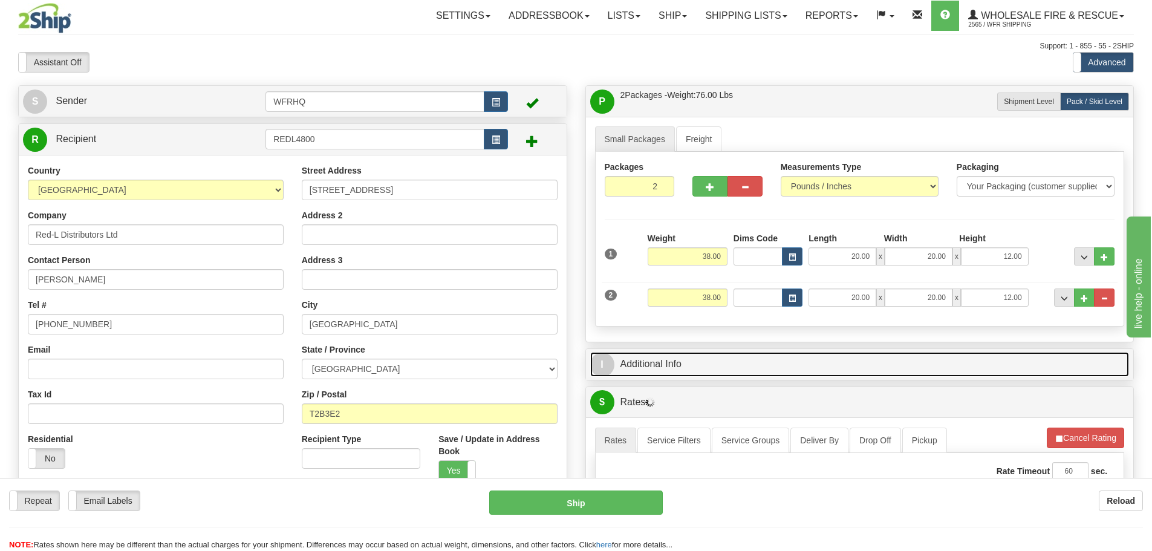
click at [698, 357] on link "I Additional Info" at bounding box center [859, 364] width 539 height 25
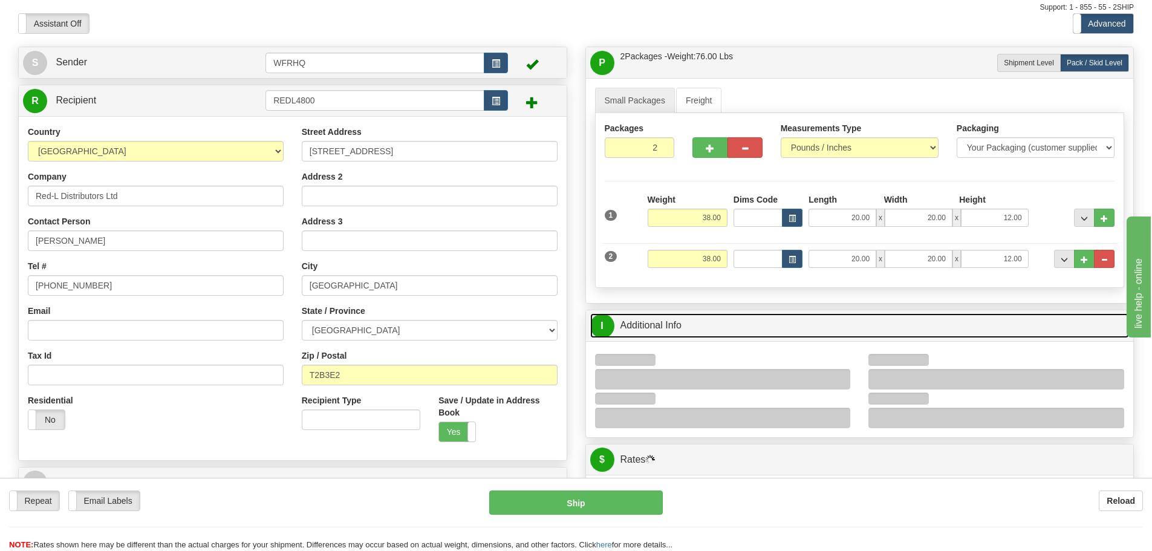
scroll to position [60, 0]
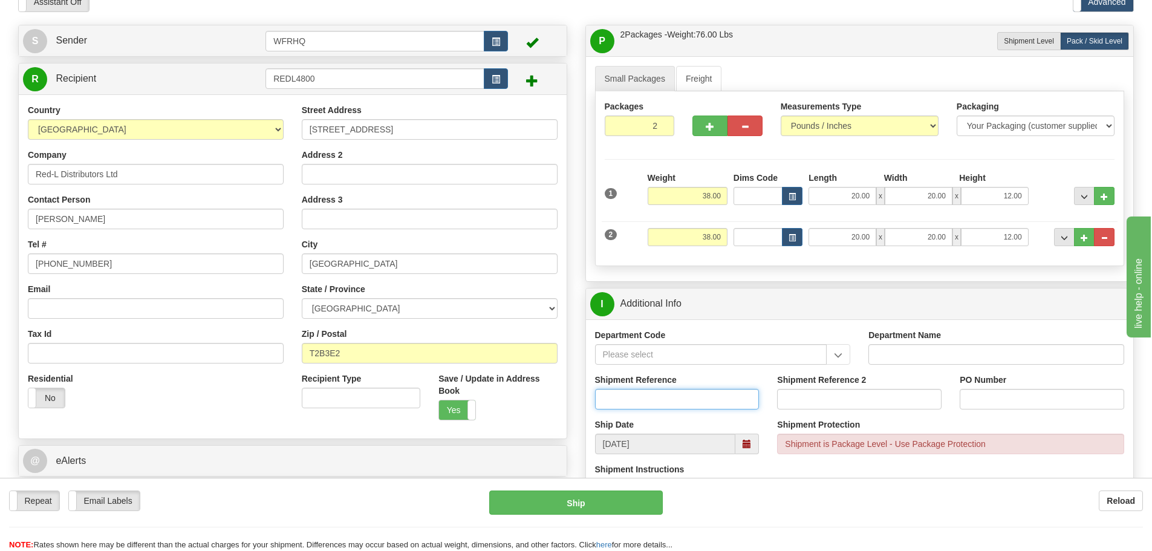
click at [656, 402] on input "Shipment Reference" at bounding box center [677, 399] width 164 height 21
type input "S45691-30449"
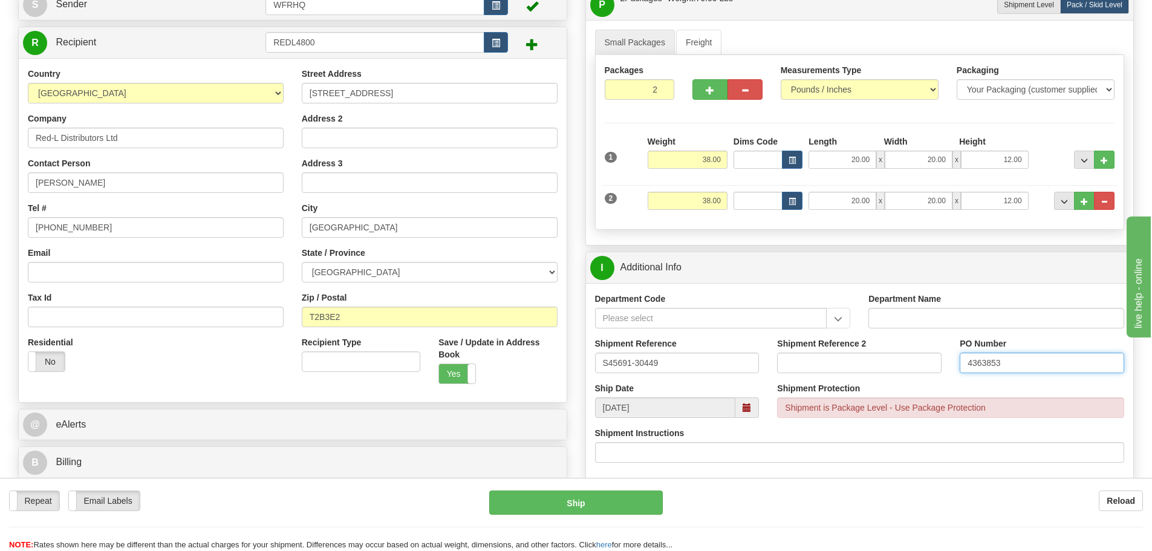
scroll to position [363, 0]
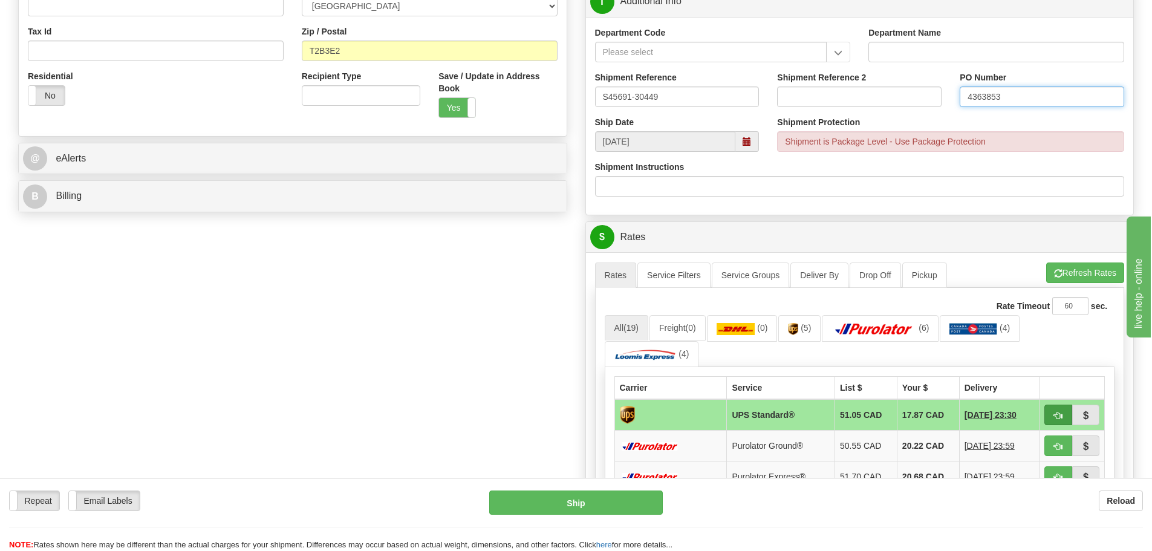
type input "4363853"
click at [1054, 417] on span "button" at bounding box center [1058, 416] width 8 height 8
type input "11"
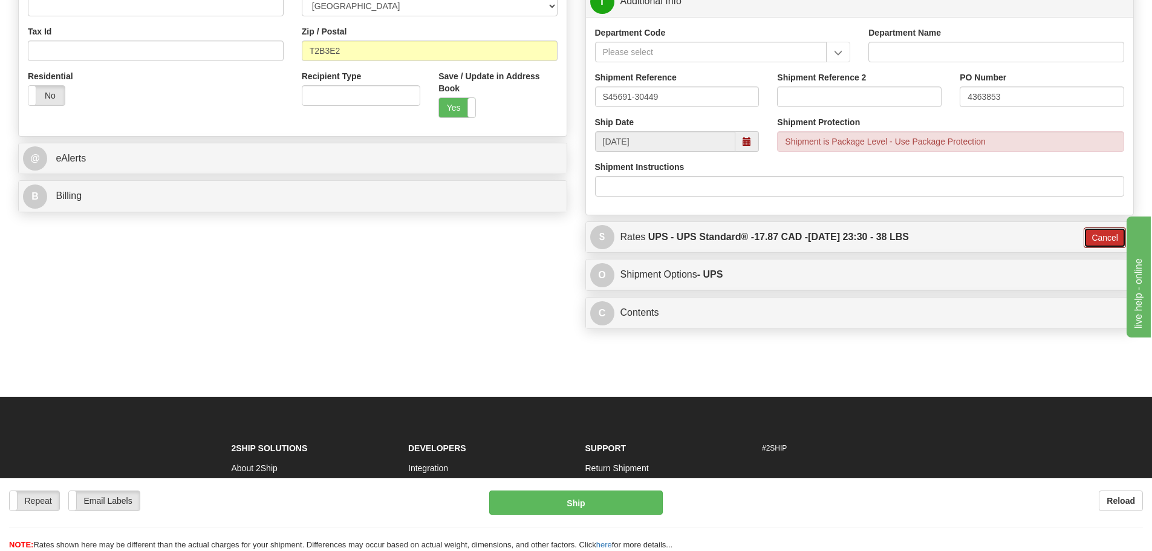
drag, startPoint x: 1103, startPoint y: 238, endPoint x: 545, endPoint y: 259, distance: 558.5
click at [1099, 239] on button "Cancel" at bounding box center [1105, 237] width 42 height 21
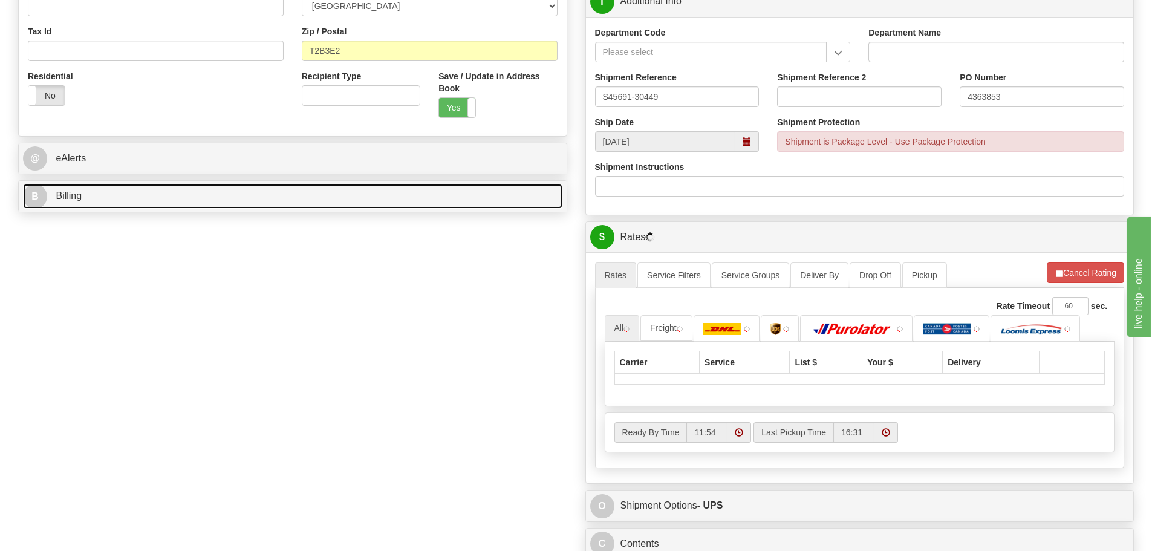
click at [60, 195] on span "Billing" at bounding box center [69, 195] width 26 height 10
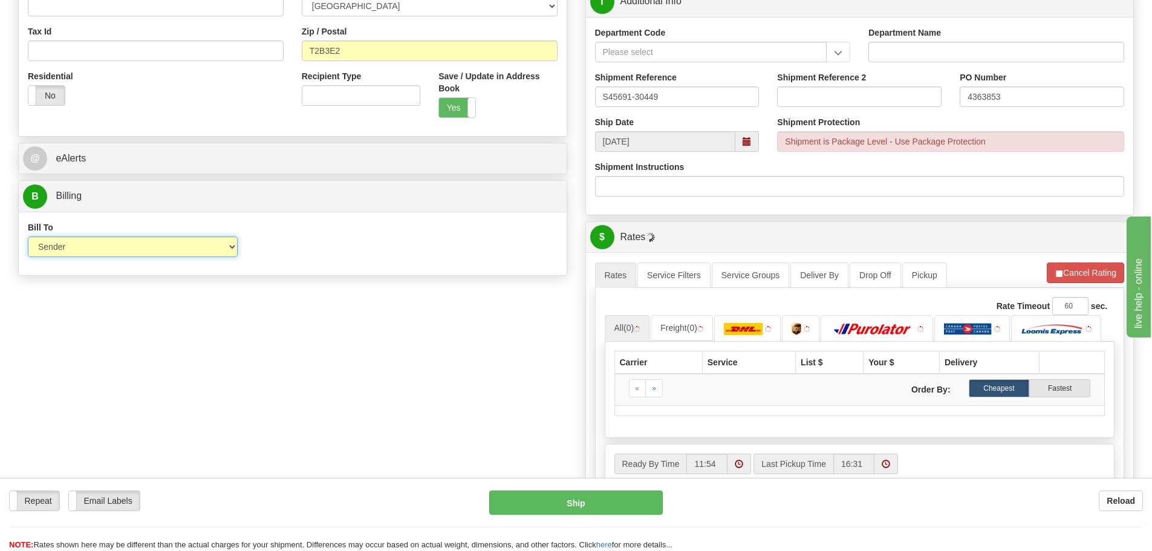
click at [91, 249] on select "Sender Recipient Third Party Collect" at bounding box center [133, 246] width 210 height 21
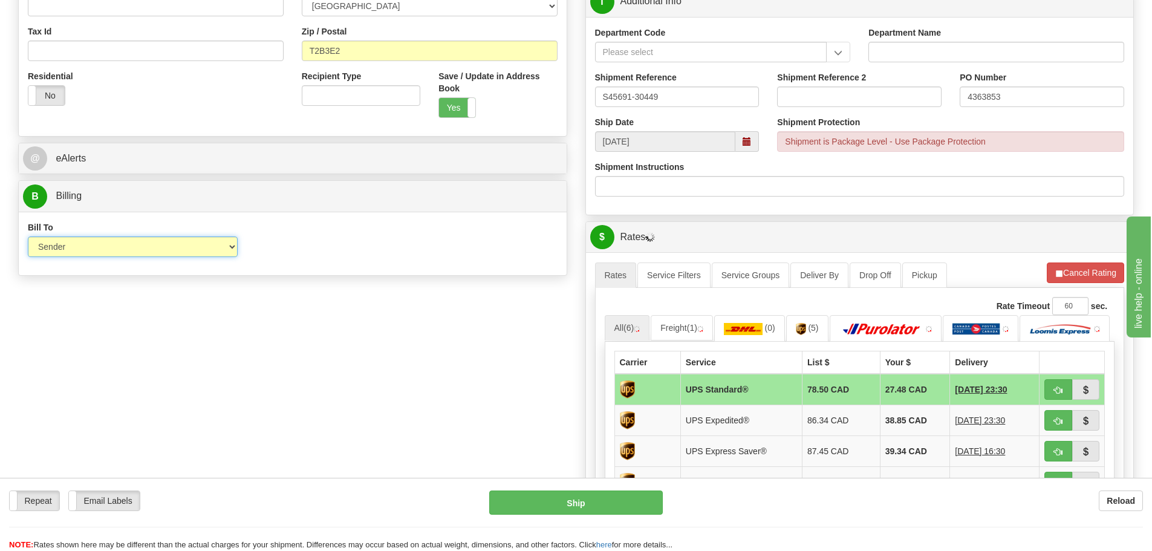
select select "2"
click at [28, 236] on select "Sender Recipient Third Party Collect" at bounding box center [133, 246] width 210 height 21
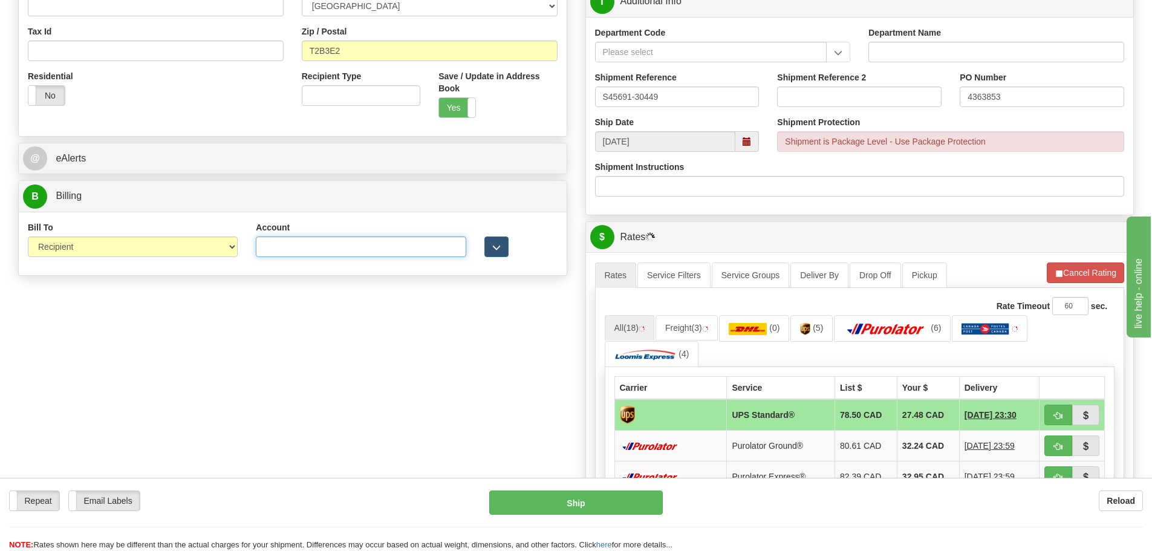
click at [282, 246] on input "Account" at bounding box center [361, 246] width 210 height 21
type input "1774981"
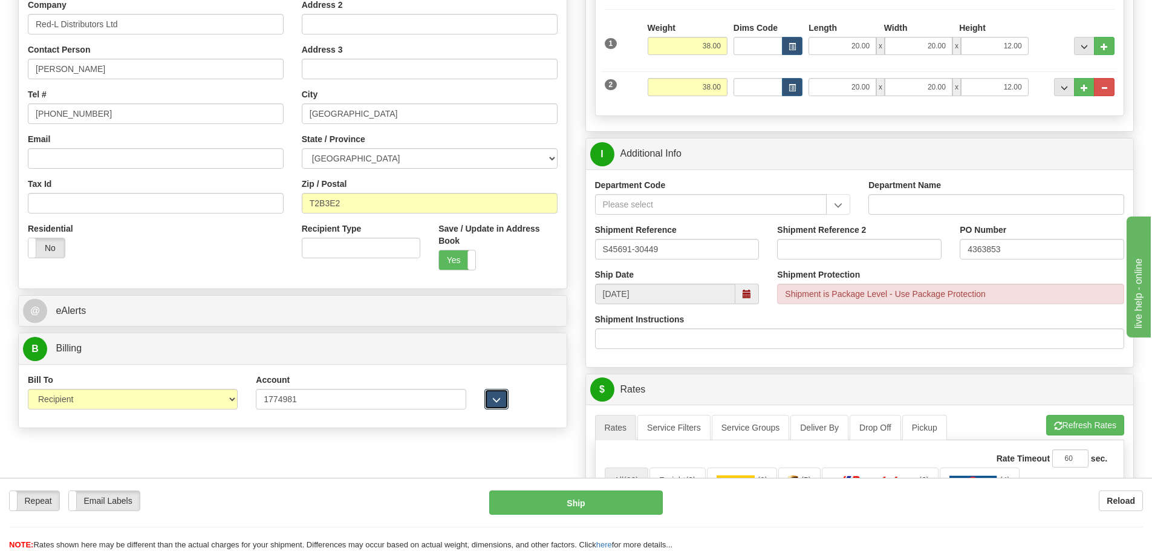
scroll to position [302, 0]
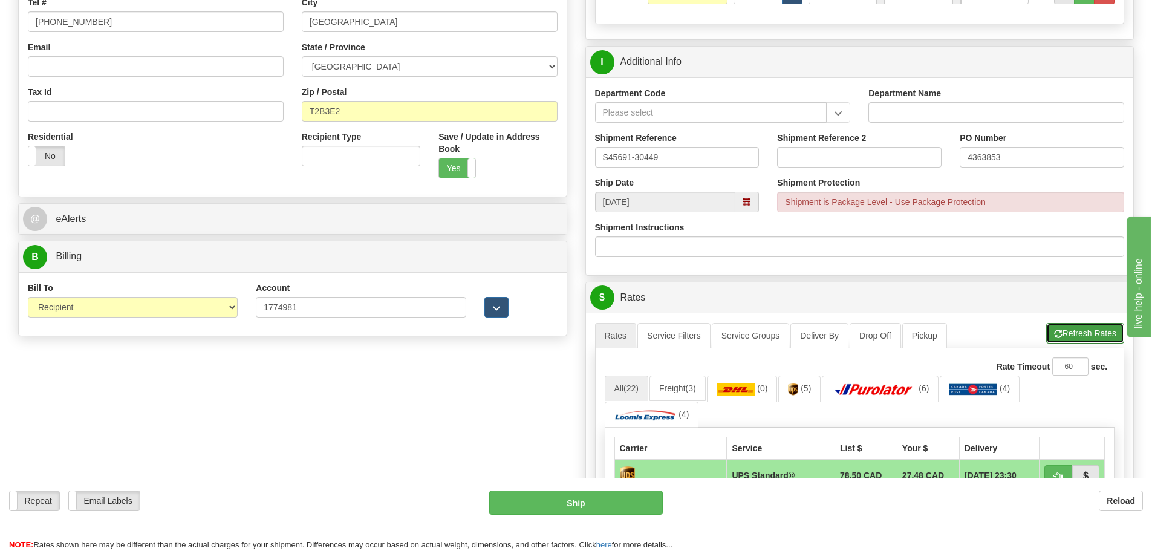
click at [1088, 333] on button "Refresh Rates" at bounding box center [1085, 333] width 78 height 21
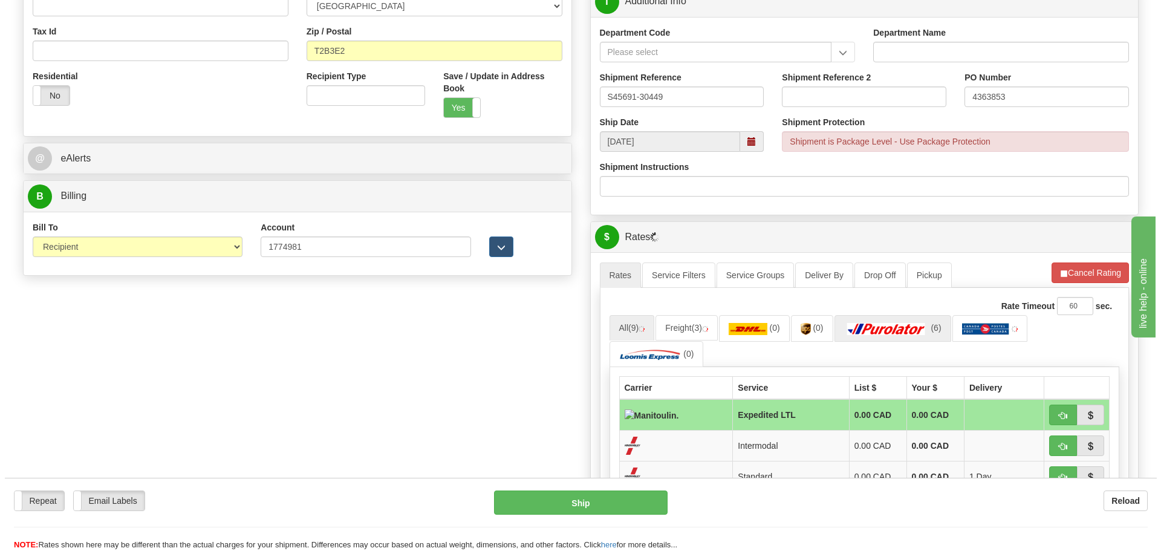
scroll to position [423, 0]
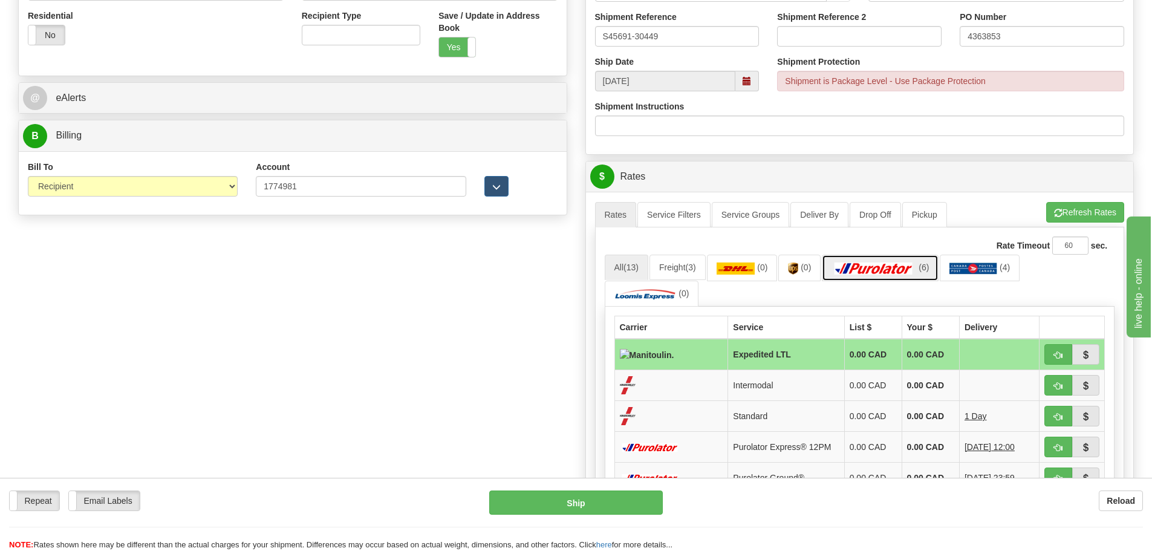
click at [911, 265] on img at bounding box center [873, 268] width 85 height 12
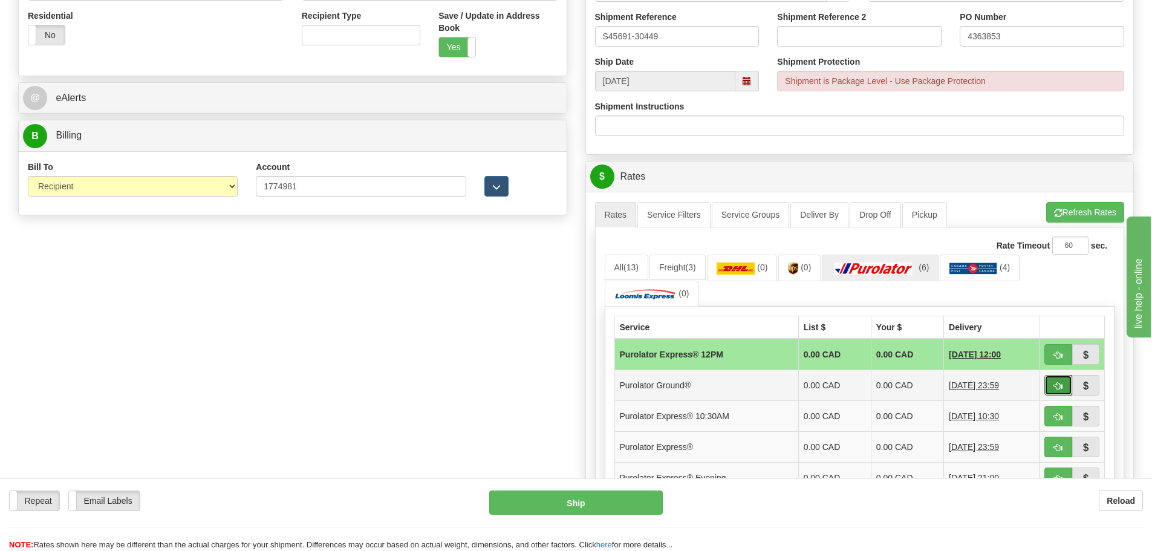
click at [1061, 382] on span "button" at bounding box center [1058, 386] width 8 height 8
type input "260"
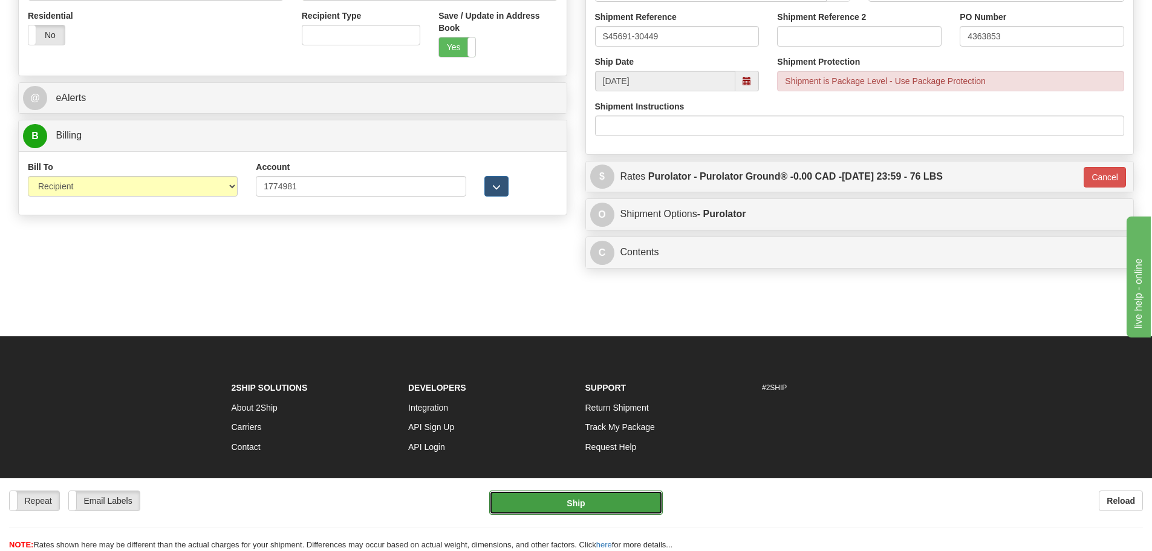
click at [616, 502] on button "Ship" at bounding box center [576, 502] width 174 height 24
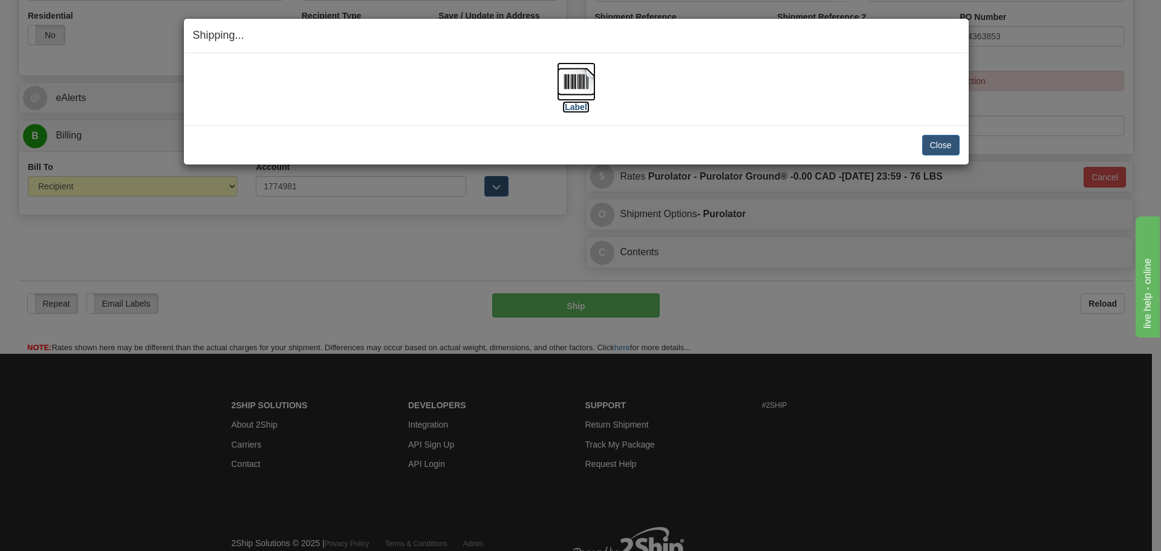
click at [576, 94] on img at bounding box center [576, 81] width 39 height 39
click at [755, 163] on div "Close Cancel Cancel Shipment and Quit Pickup Quit Pickup ONLY" at bounding box center [576, 144] width 785 height 39
click at [928, 150] on button "Close" at bounding box center [940, 145] width 37 height 21
